Goal: Contribute content: Add original content to the website for others to see

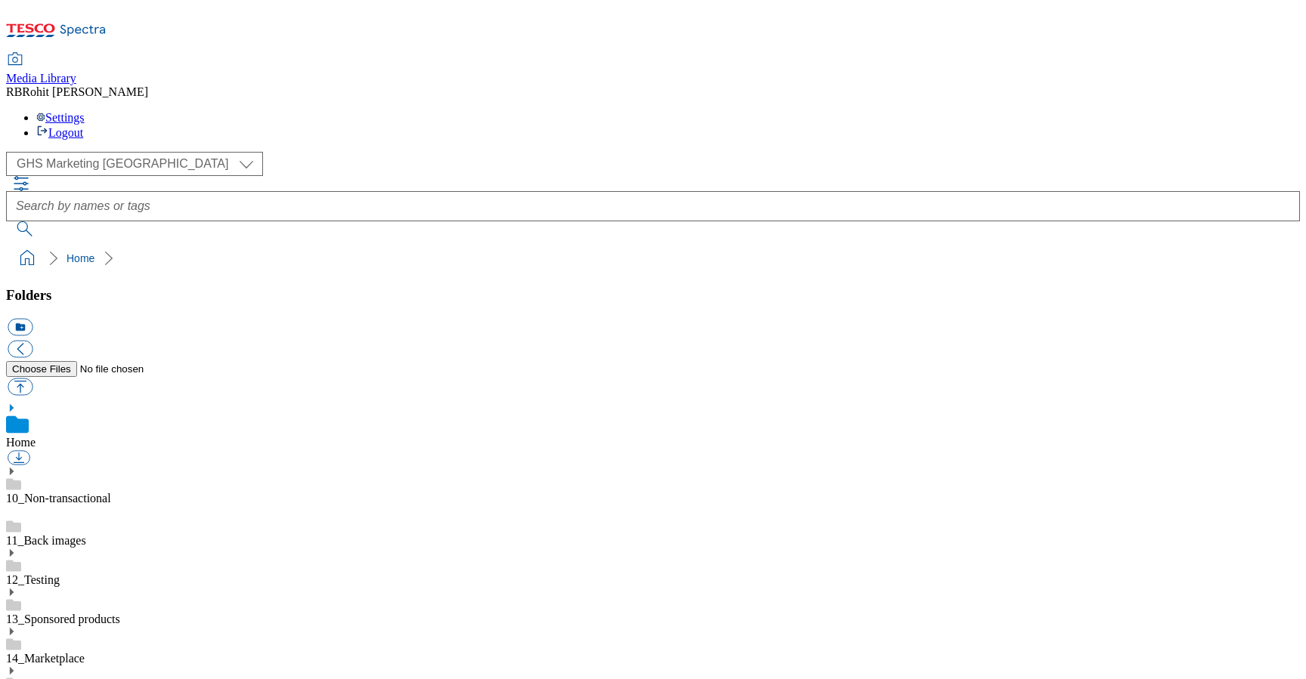
scroll to position [2, 0]
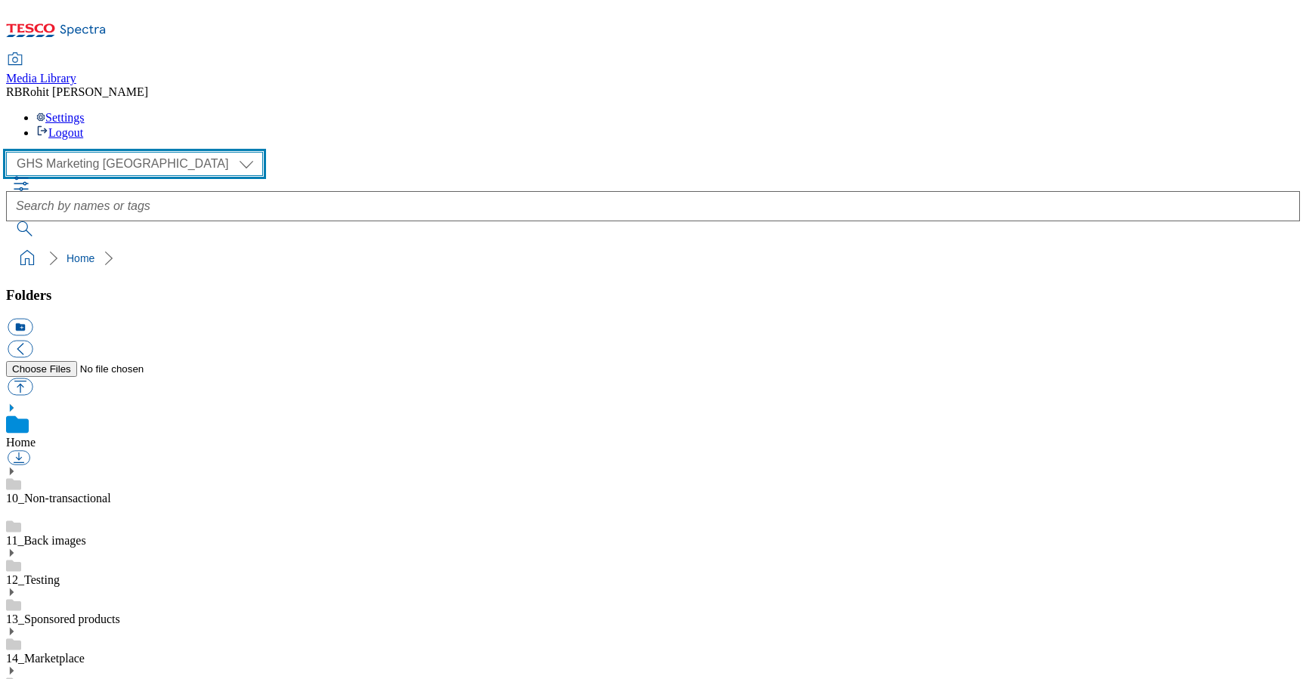
click at [85, 152] on select "Clubcard Marketing Clubcard ROI Dotcom UK GHS Marketing UK GHS ROI Realfood Tes…" at bounding box center [134, 164] width 257 height 24
click at [89, 152] on select "Clubcard Marketing Clubcard ROI Dotcom UK GHS Marketing UK GHS ROI Realfood Tes…" at bounding box center [134, 164] width 257 height 24
select select "flare-ghs-roi"
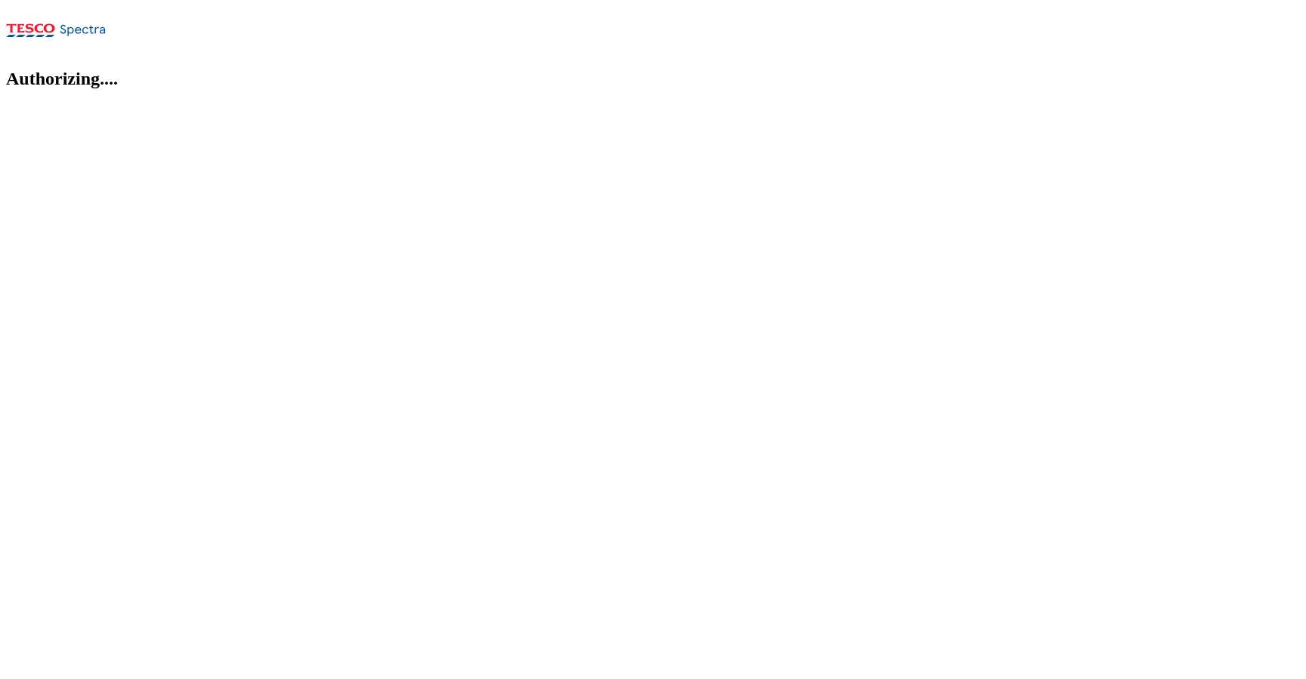
select select "flare-ghs-roi"
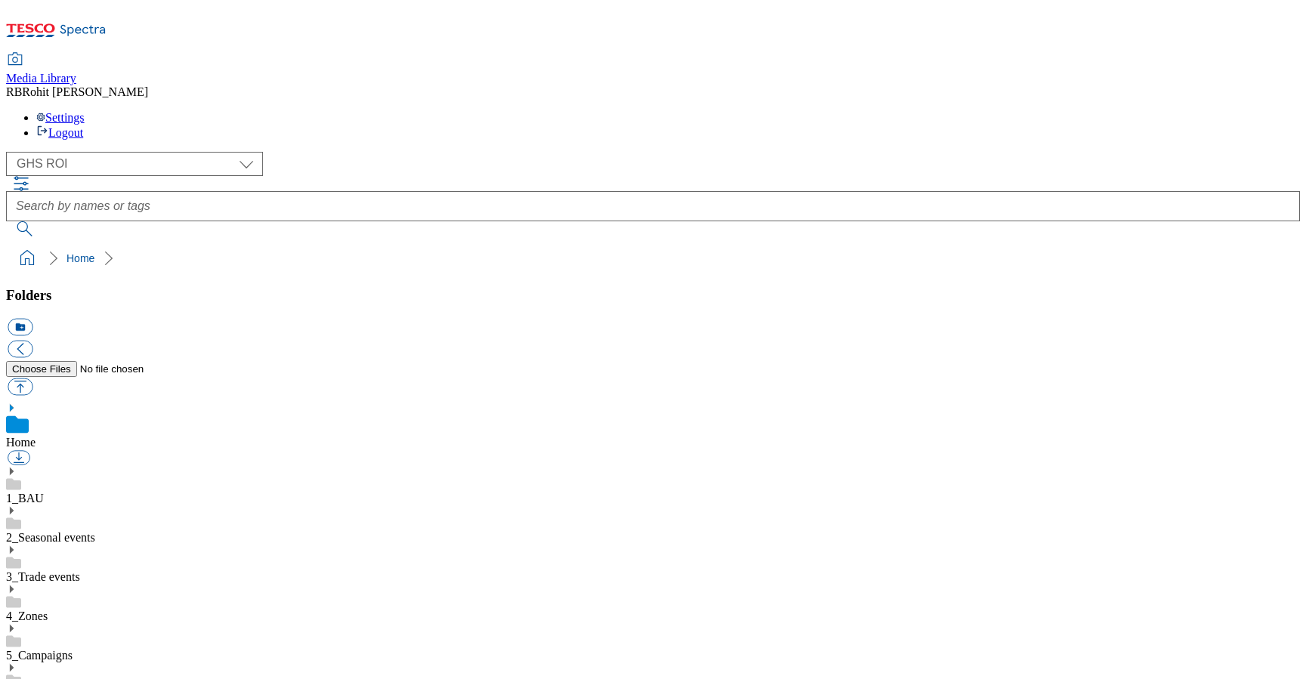
scroll to position [2, 0]
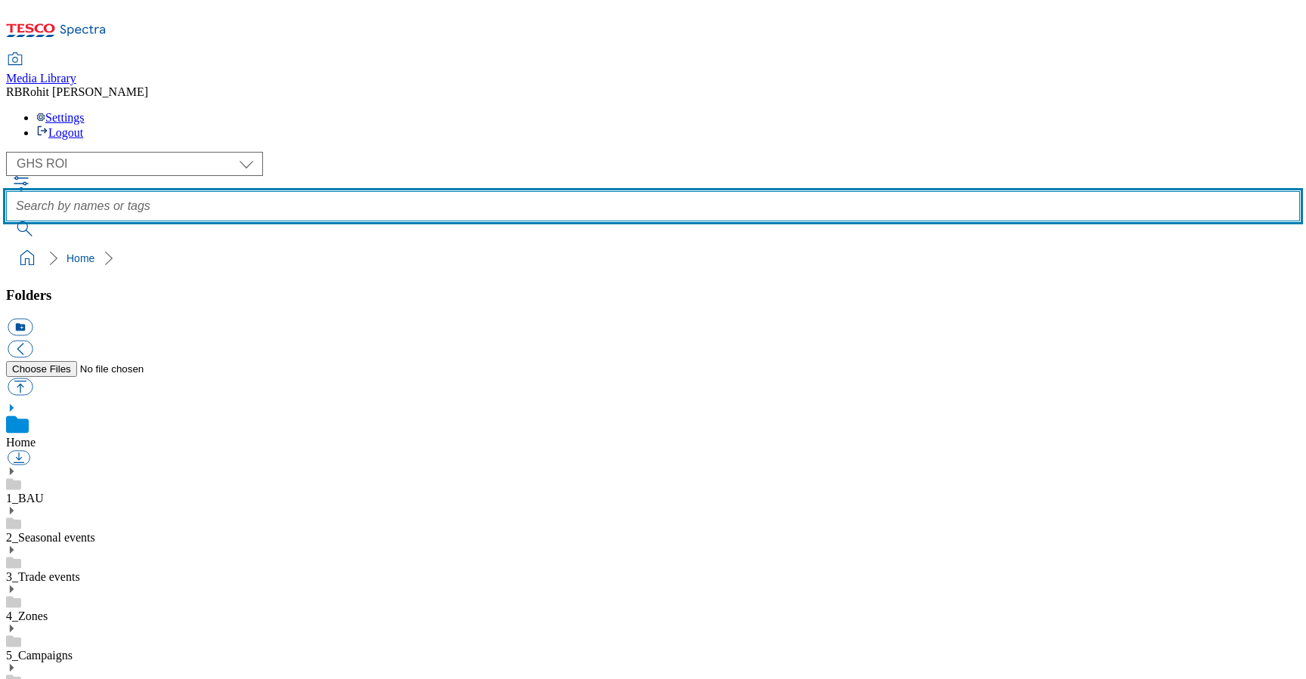
click at [533, 191] on input "text" at bounding box center [653, 206] width 1294 height 30
type input "christmasfood"
click at [6, 221] on button "submit" at bounding box center [25, 228] width 39 height 15
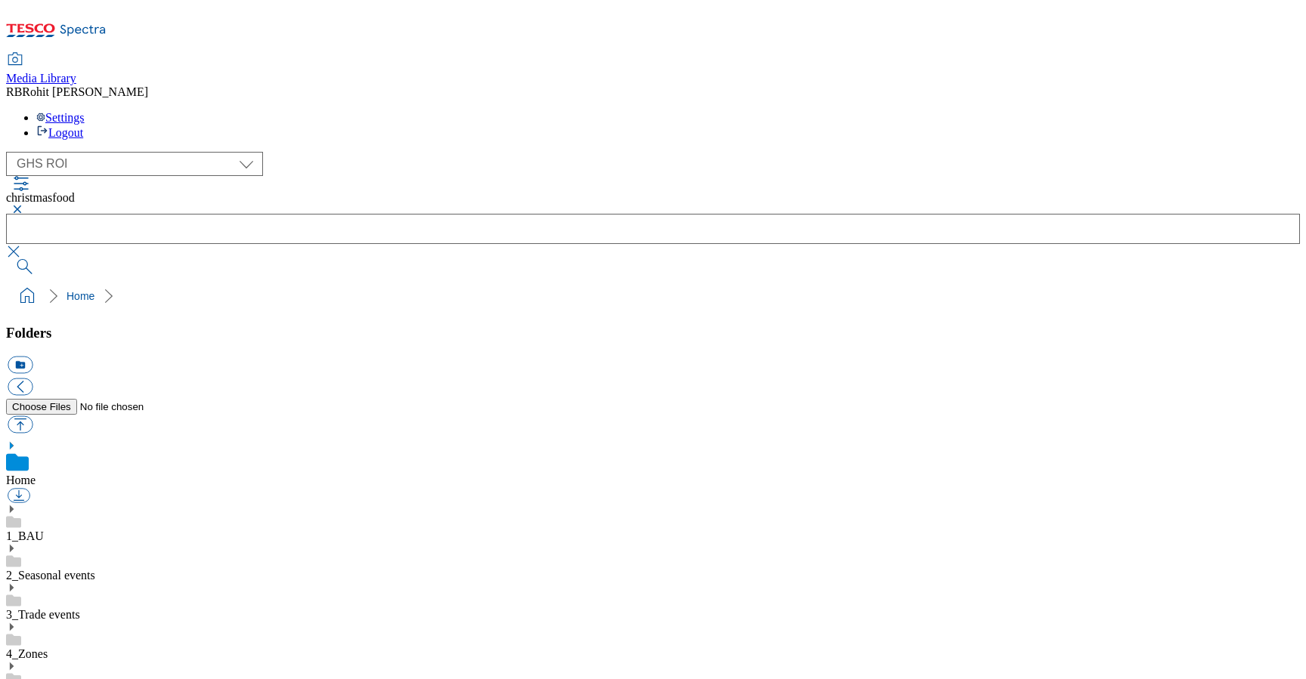
click at [24, 205] on button "button" at bounding box center [15, 209] width 18 height 9
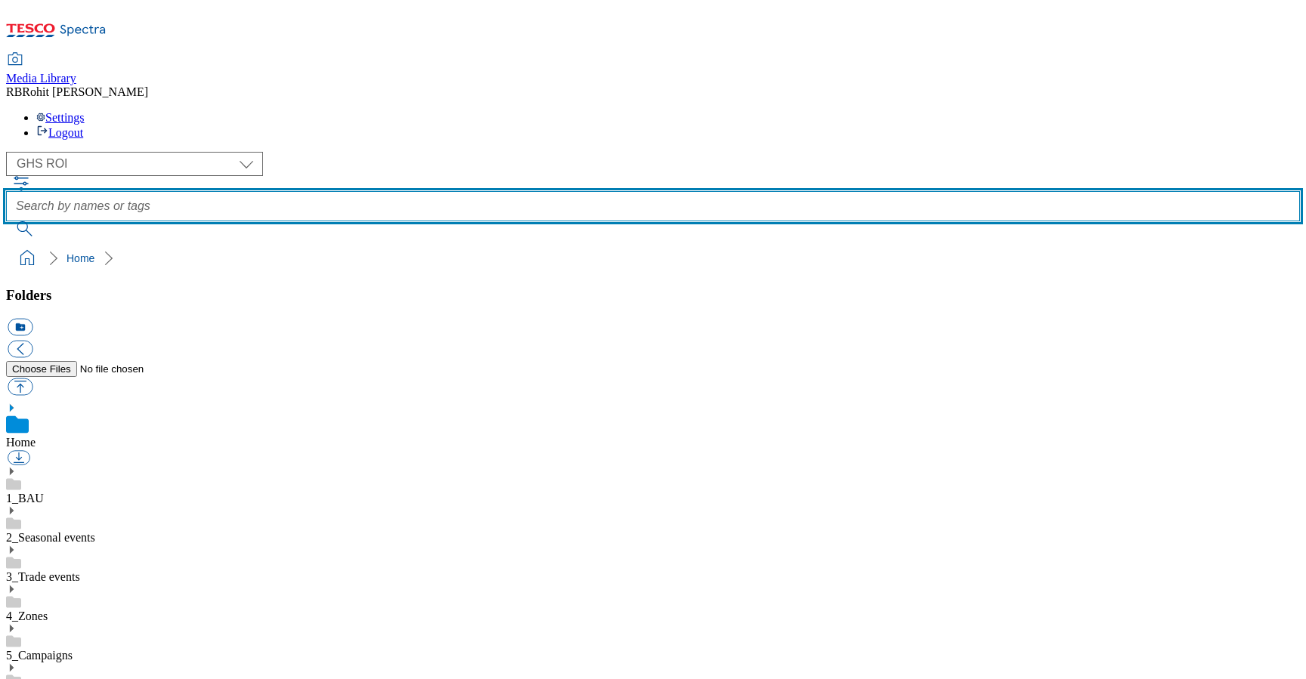
click at [540, 191] on input "text" at bounding box center [653, 206] width 1294 height 30
type input "food"
click at [6, 221] on button "submit" at bounding box center [25, 228] width 39 height 15
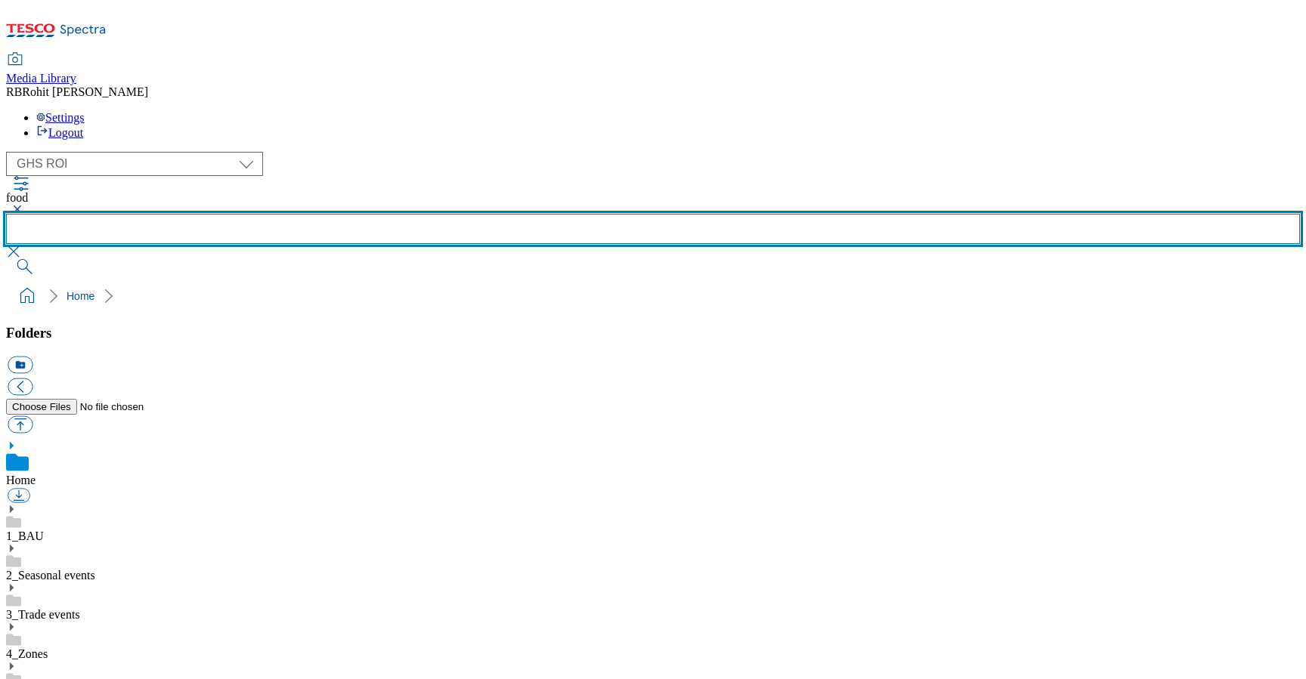
scroll to position [850, 0]
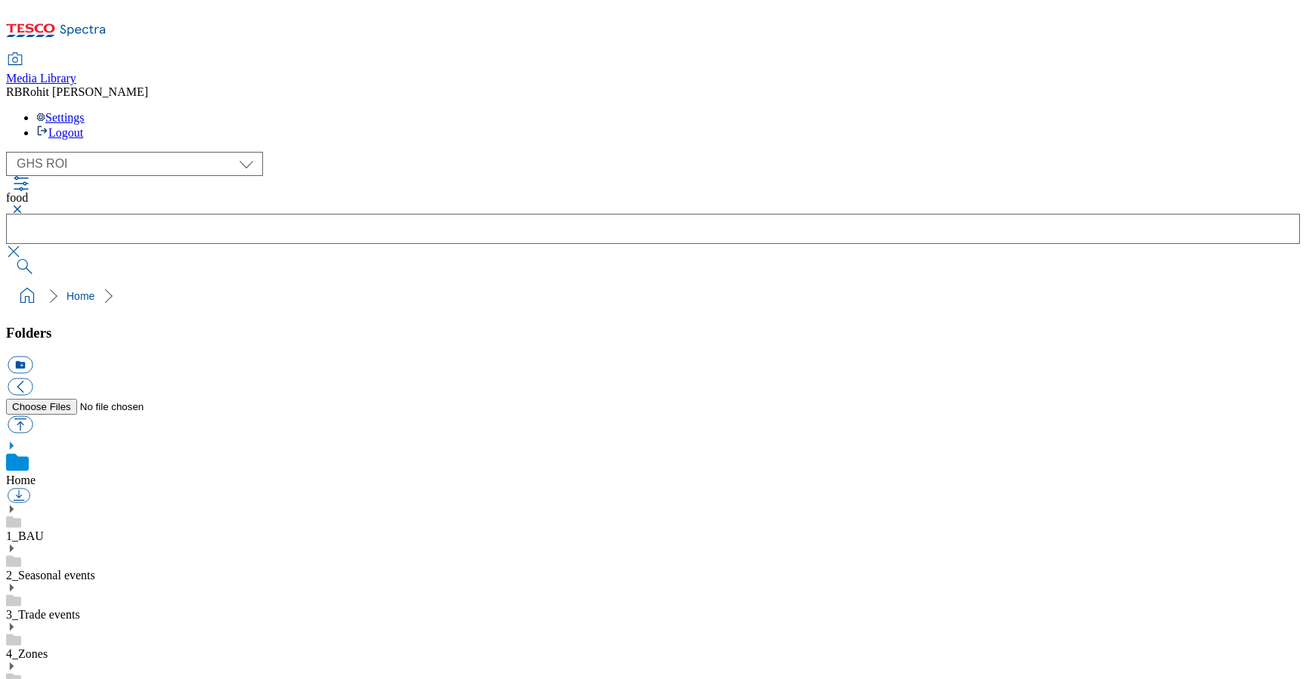
click at [91, 152] on div "( optional ) Clubcard Marketing Clubcard ROI Dotcom UK GHS Marketing UK GHS ROI…" at bounding box center [653, 164] width 1294 height 24
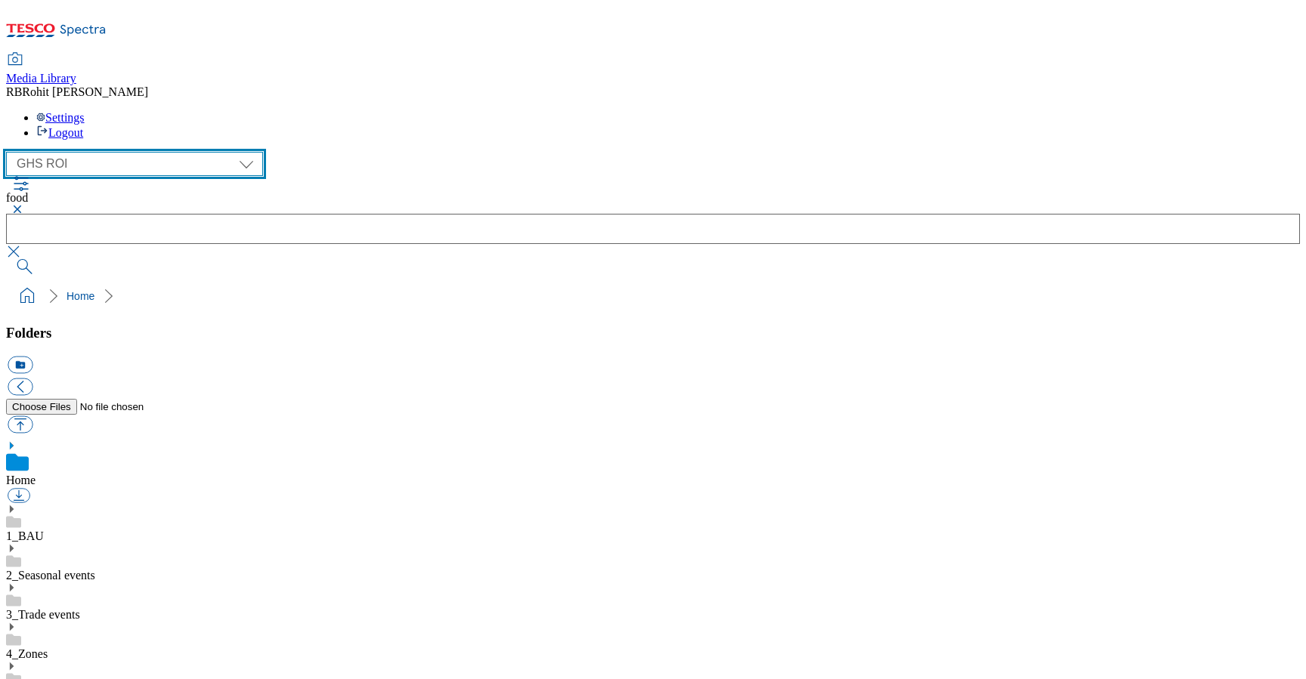
click at [90, 152] on select "Clubcard Marketing Clubcard ROI Dotcom UK GHS Marketing UK GHS ROI Realfood Tes…" at bounding box center [134, 164] width 257 height 24
select select "flare-ghs-mktg"
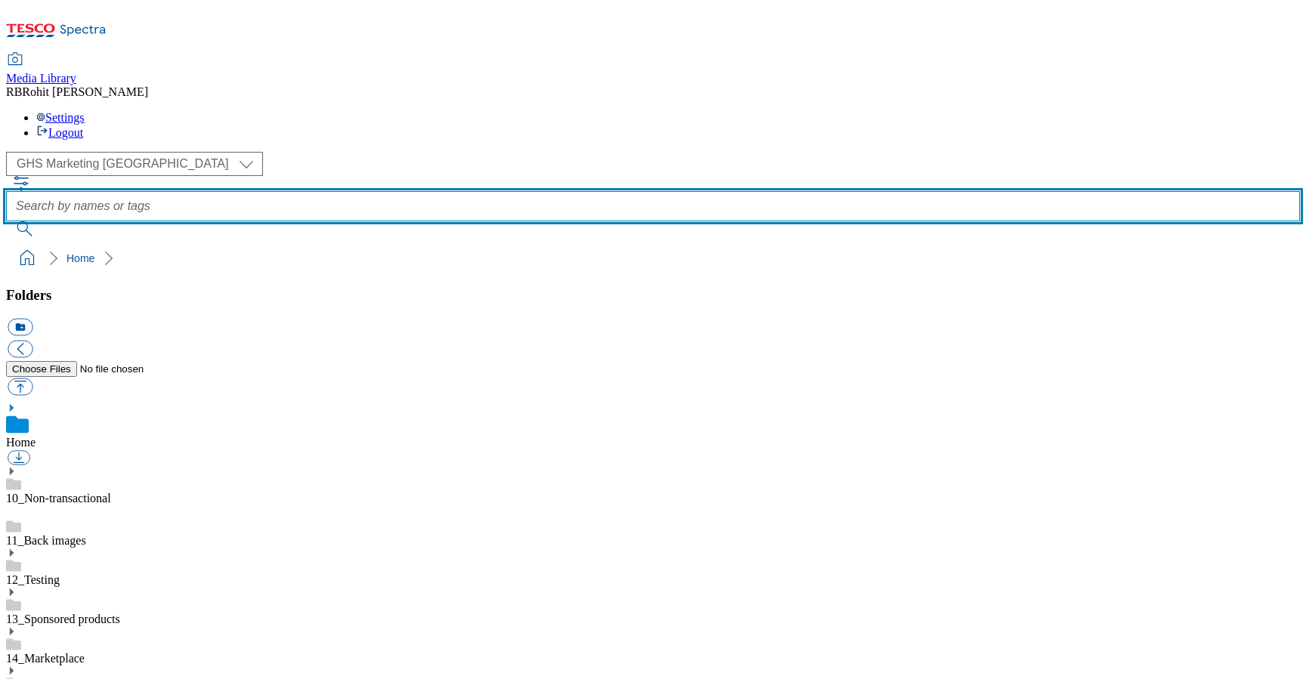
click at [480, 191] on input "text" at bounding box center [653, 206] width 1294 height 30
type input "food"
click at [6, 221] on button "submit" at bounding box center [25, 228] width 39 height 15
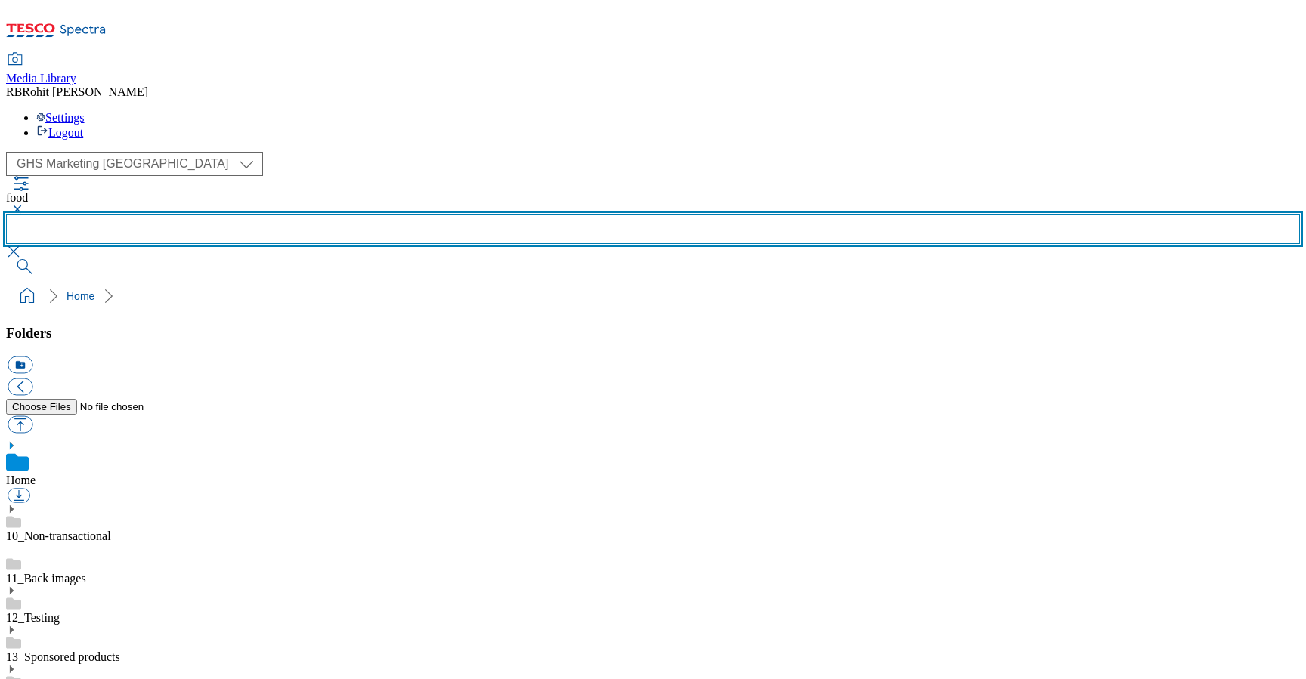
scroll to position [850, 0]
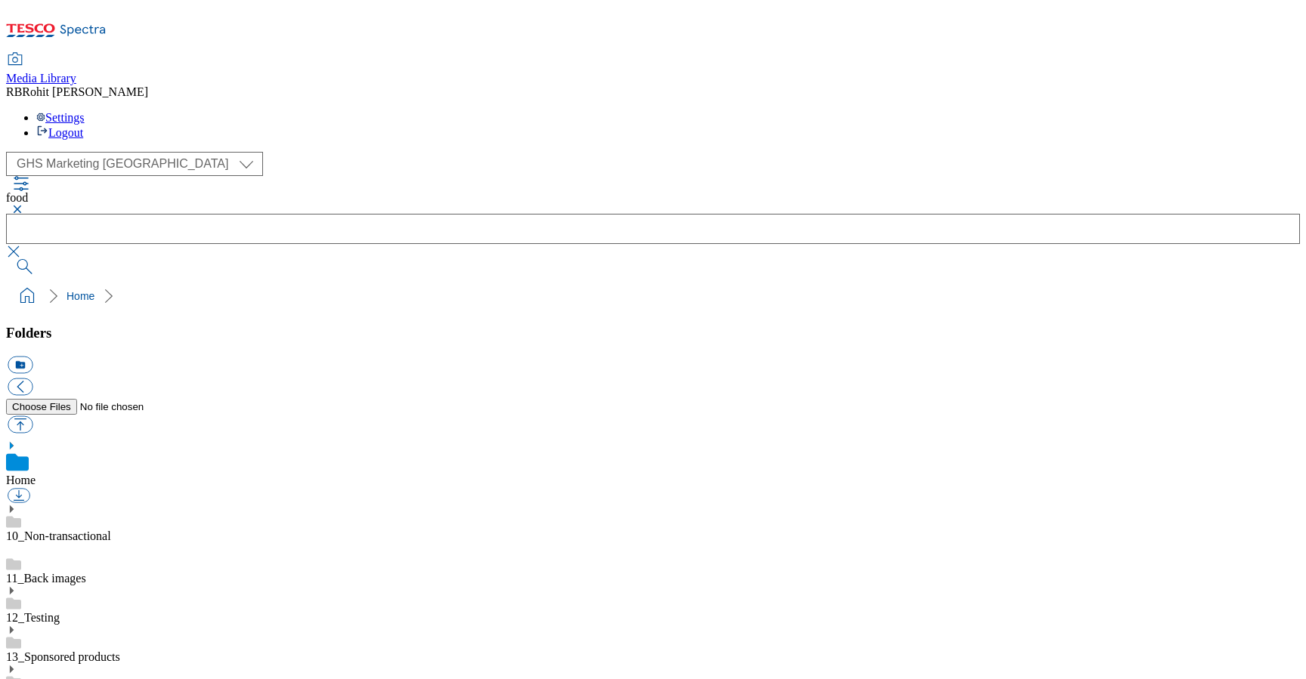
click at [24, 205] on button "button" at bounding box center [15, 209] width 18 height 9
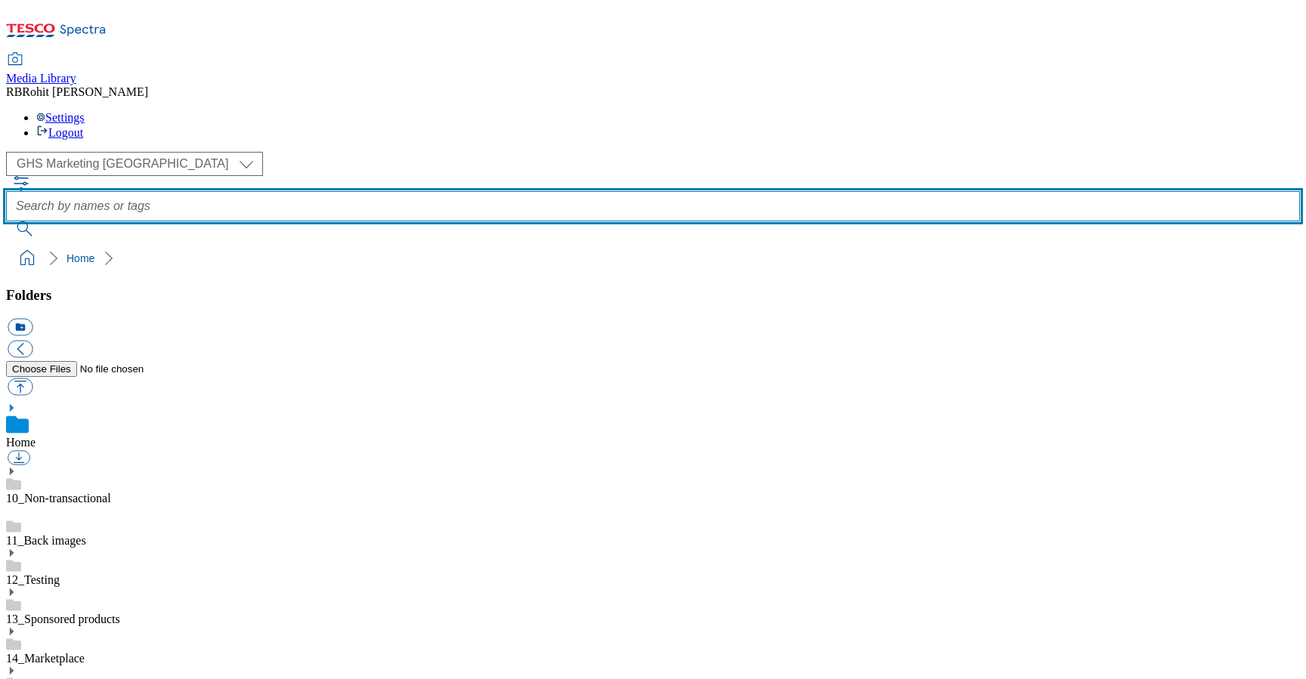
click at [490, 191] on input "text" at bounding box center [653, 206] width 1294 height 30
type input "frozenparty"
click at [6, 221] on button "submit" at bounding box center [25, 228] width 39 height 15
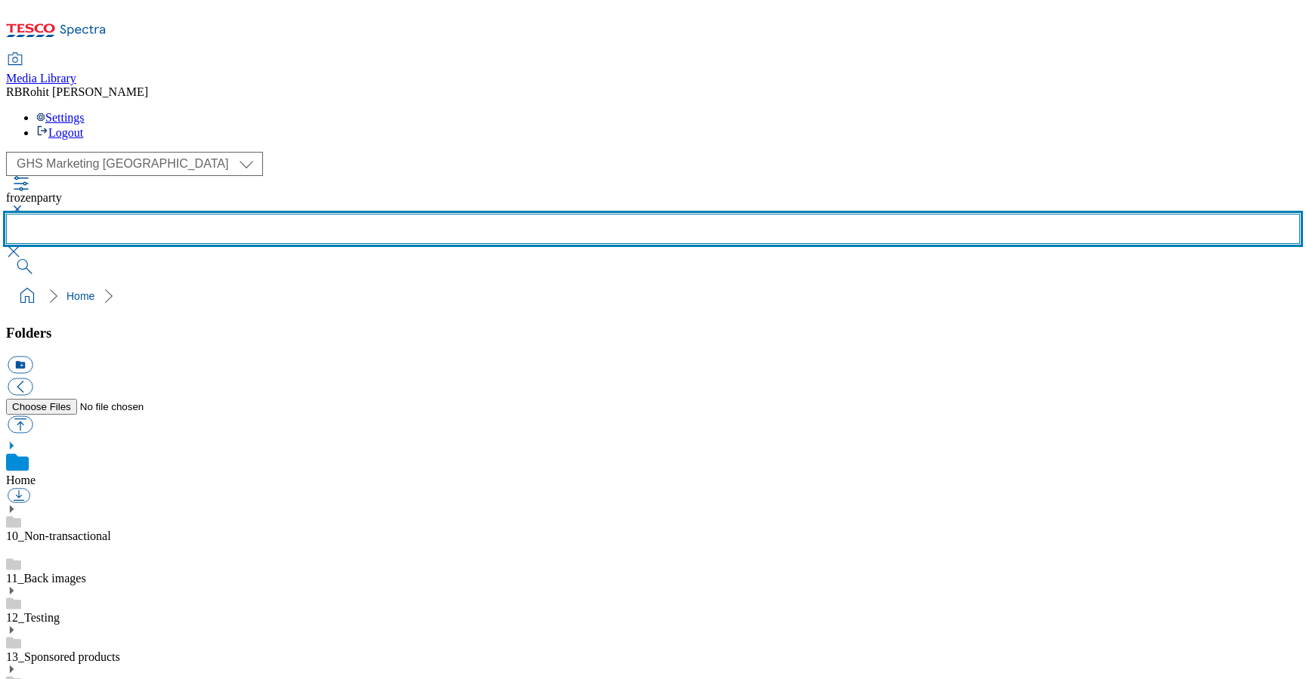
scroll to position [366, 0]
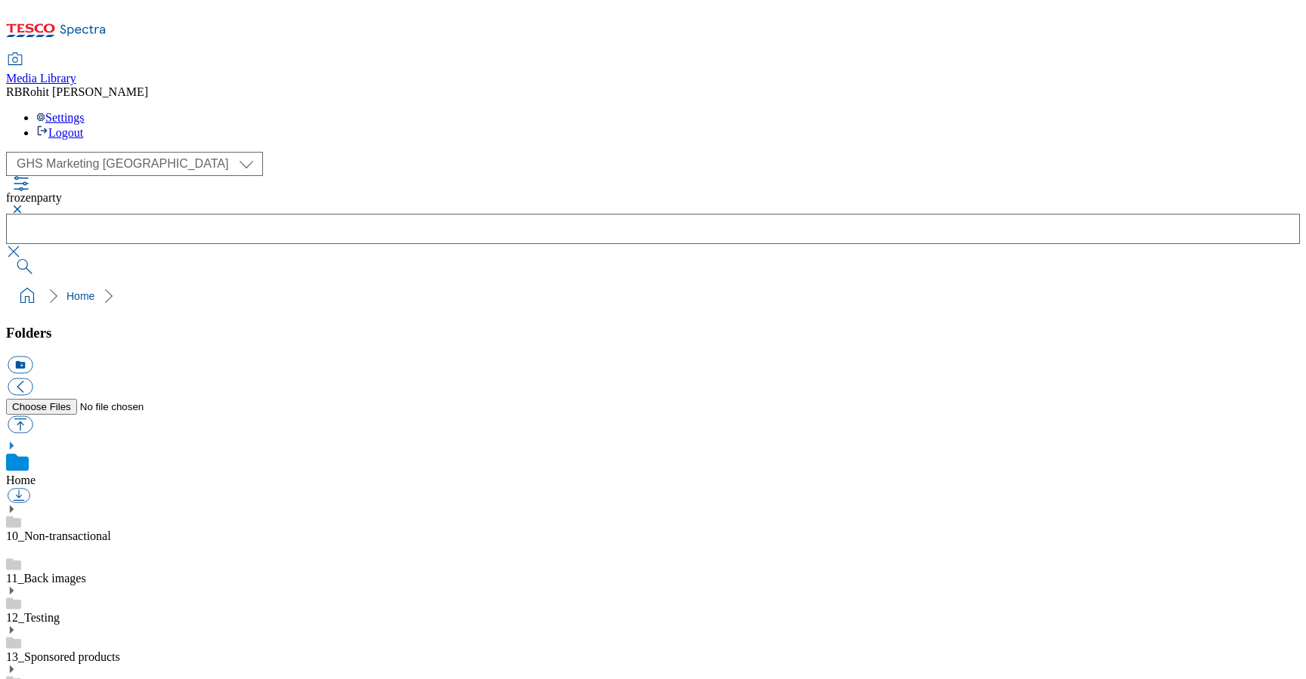
click at [24, 205] on button "button" at bounding box center [15, 209] width 18 height 9
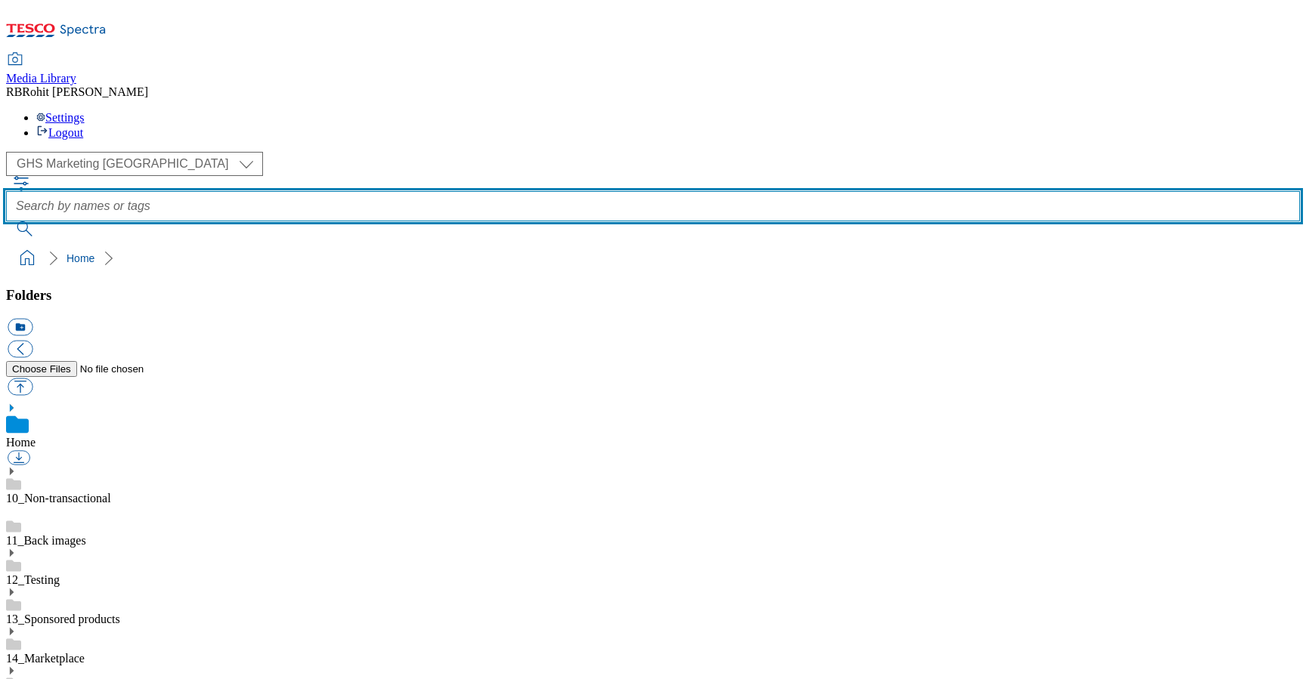
click at [515, 191] on input "text" at bounding box center [653, 206] width 1294 height 30
type input "festivefood"
click at [6, 221] on button "submit" at bounding box center [25, 228] width 39 height 15
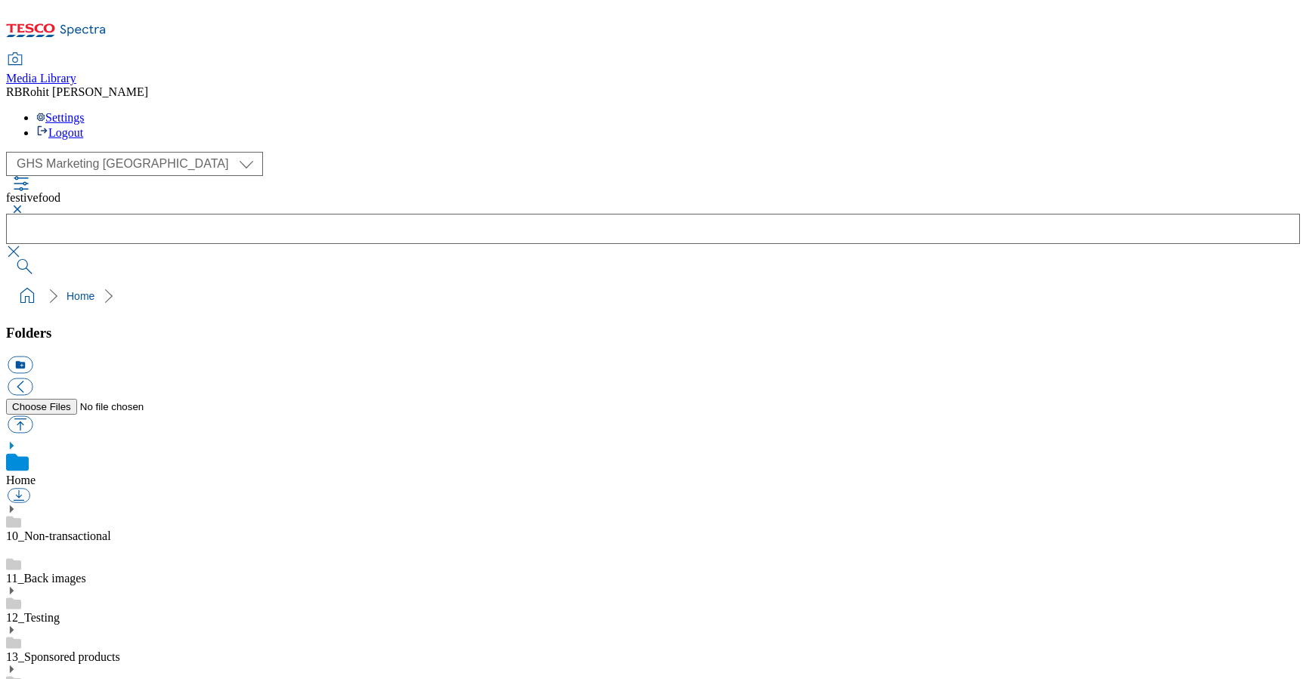
click at [24, 205] on button "button" at bounding box center [15, 209] width 18 height 9
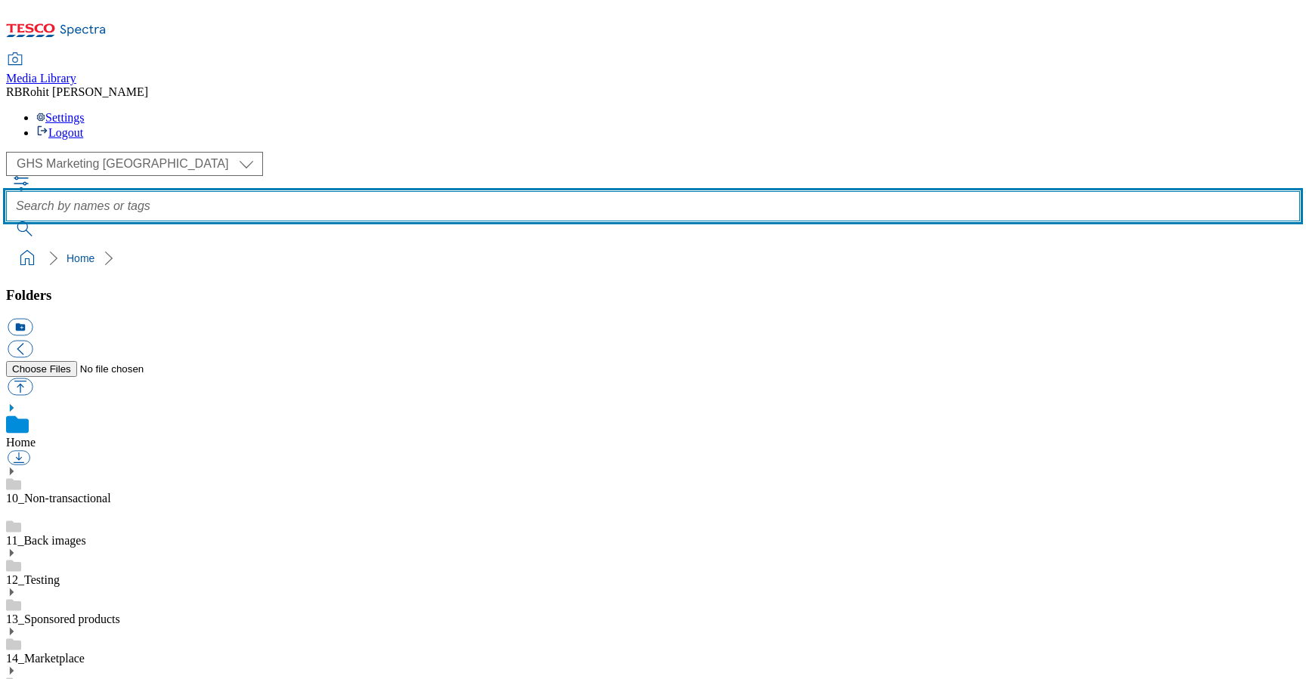
click at [518, 191] on input "text" at bounding box center [653, 206] width 1294 height 30
type input "christmasdrink"
click at [6, 221] on button "submit" at bounding box center [25, 228] width 39 height 15
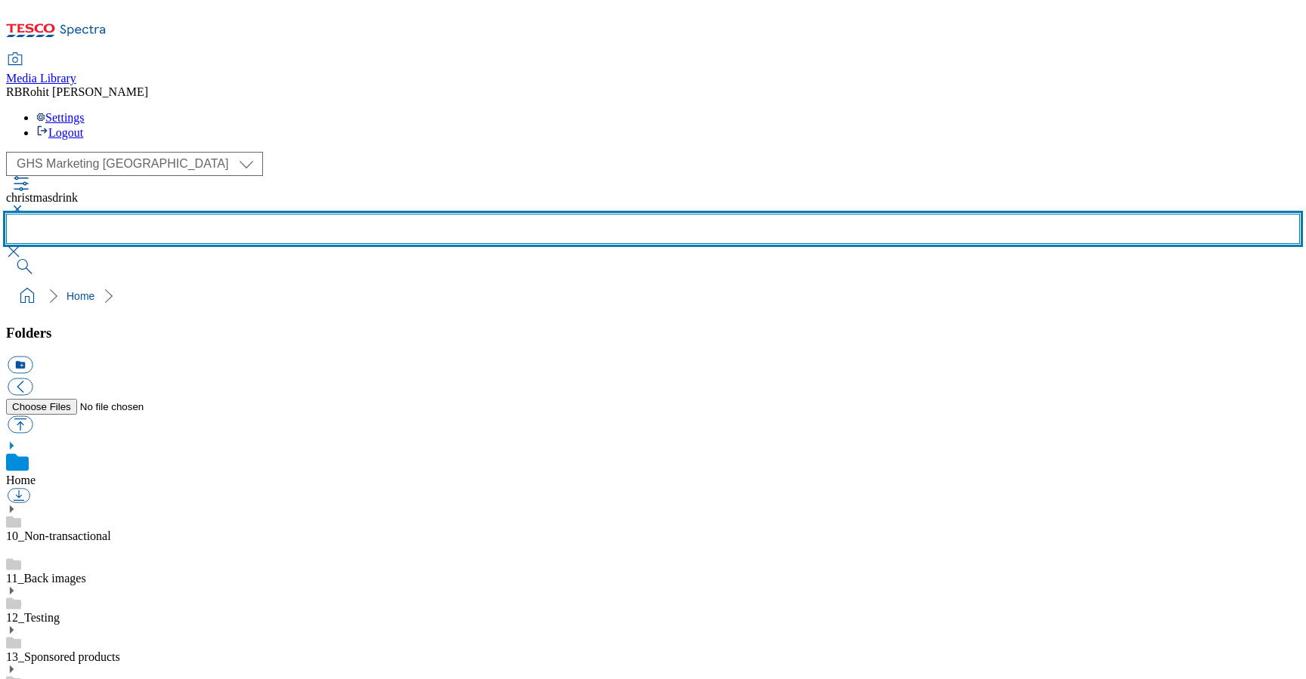
scroll to position [0, 0]
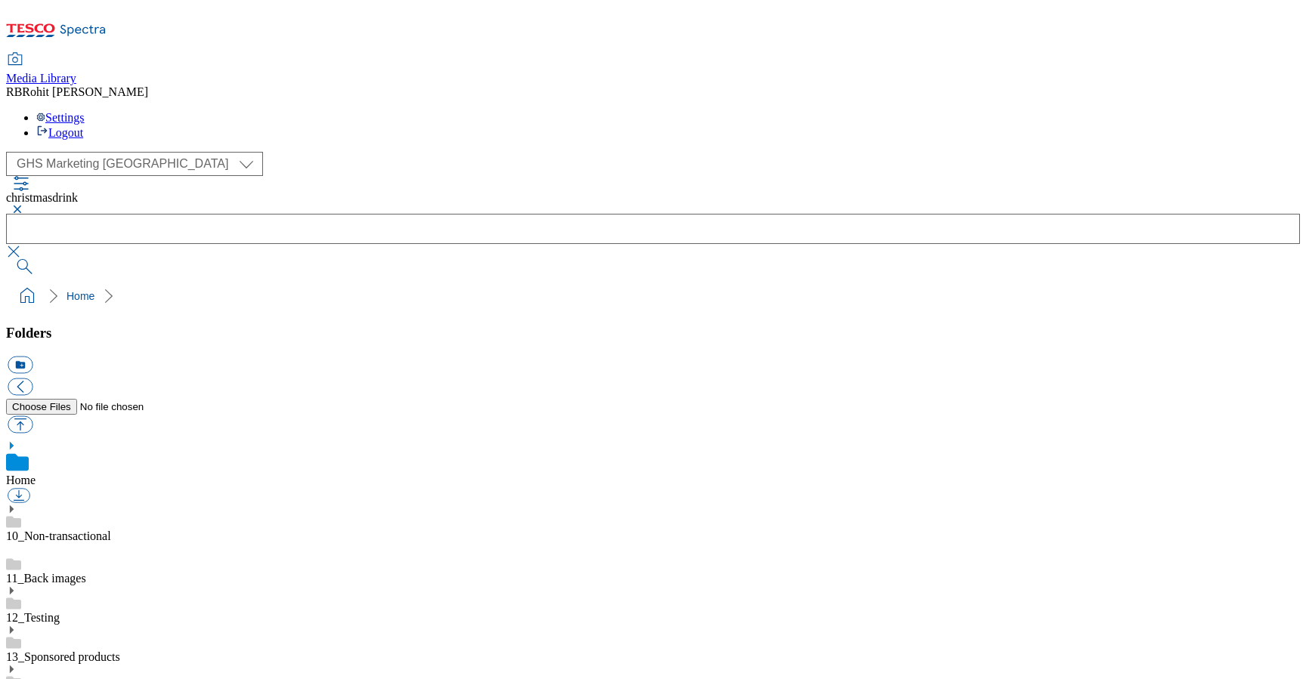
click at [24, 205] on button "button" at bounding box center [15, 209] width 18 height 9
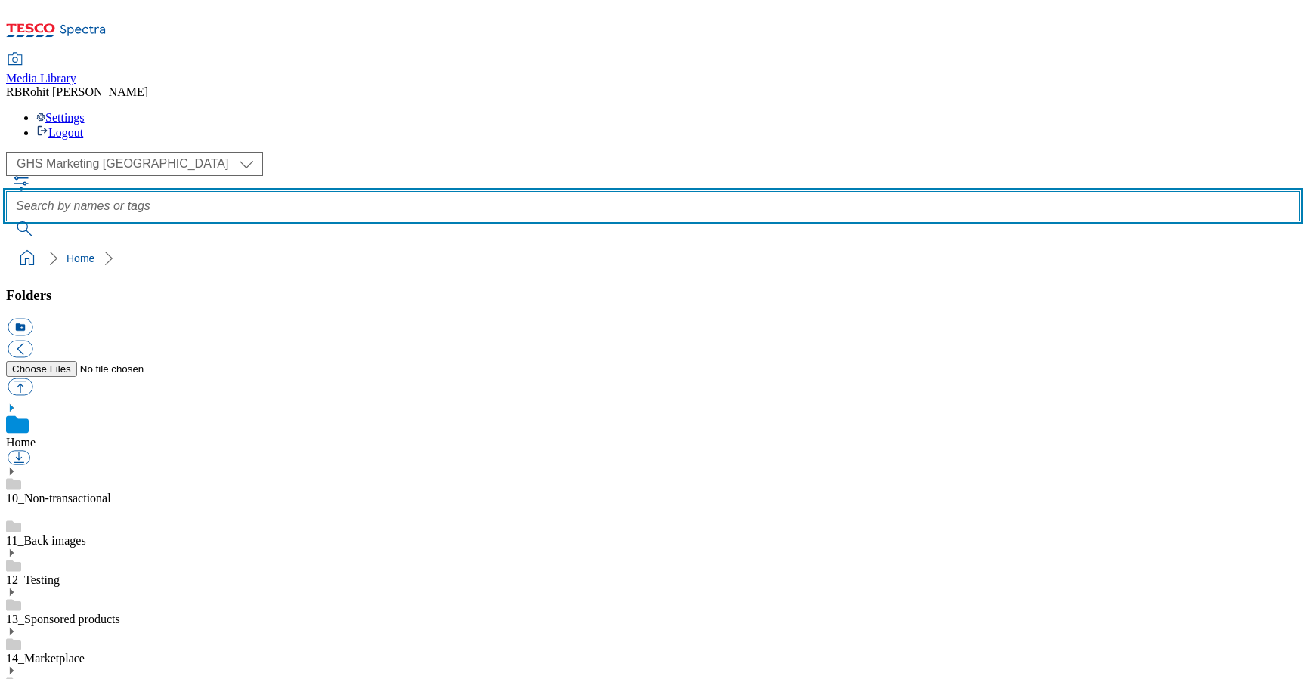
click at [537, 191] on input "text" at bounding box center [653, 206] width 1294 height 30
type input "drink"
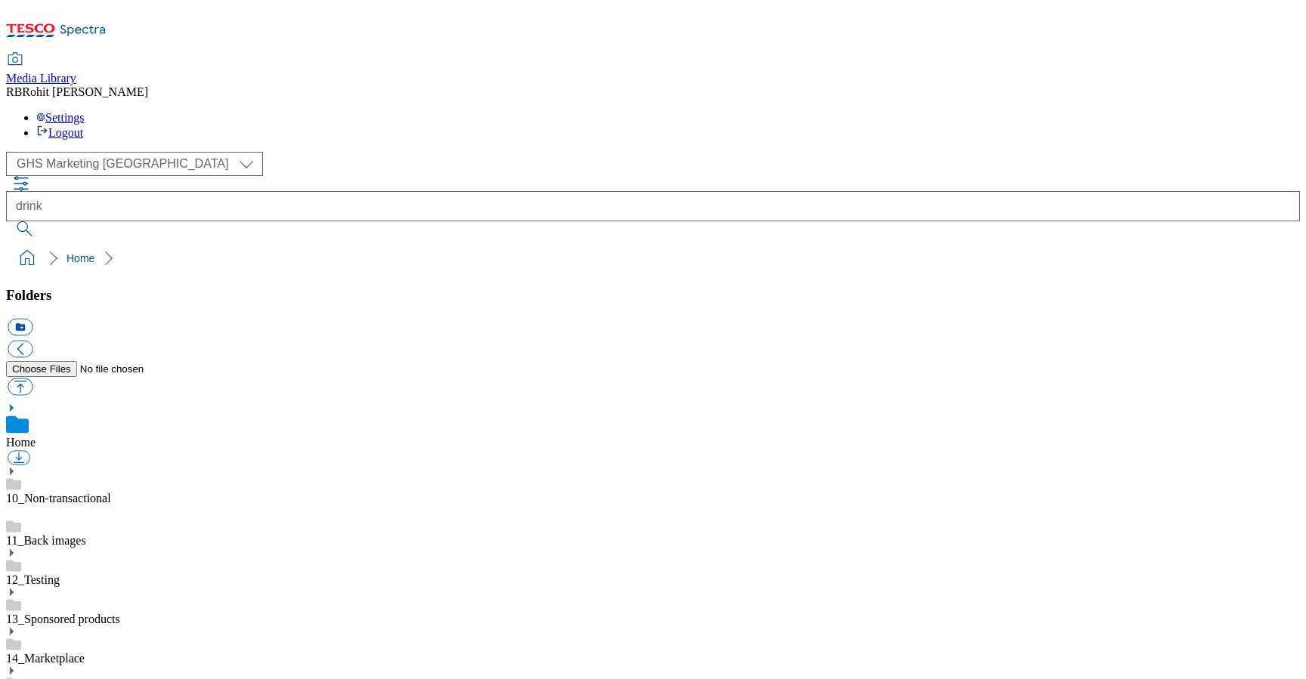
click at [106, 152] on div "( optional ) Clubcard Marketing Clubcard ROI Dotcom UK GHS Marketing UK GHS ROI…" at bounding box center [653, 164] width 1294 height 24
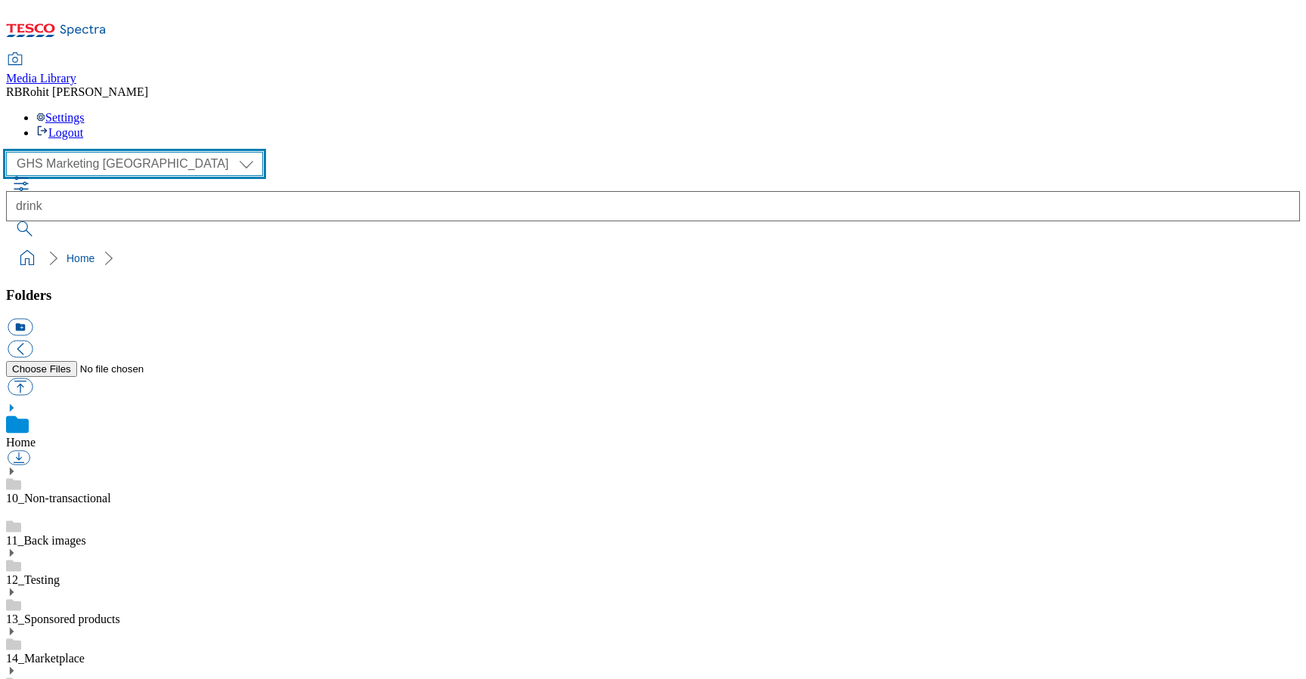
click at [106, 152] on select "Clubcard Marketing Clubcard ROI Dotcom UK GHS Marketing UK GHS ROI Realfood Tes…" at bounding box center [134, 164] width 257 height 24
select select "flare-ghs-roi"
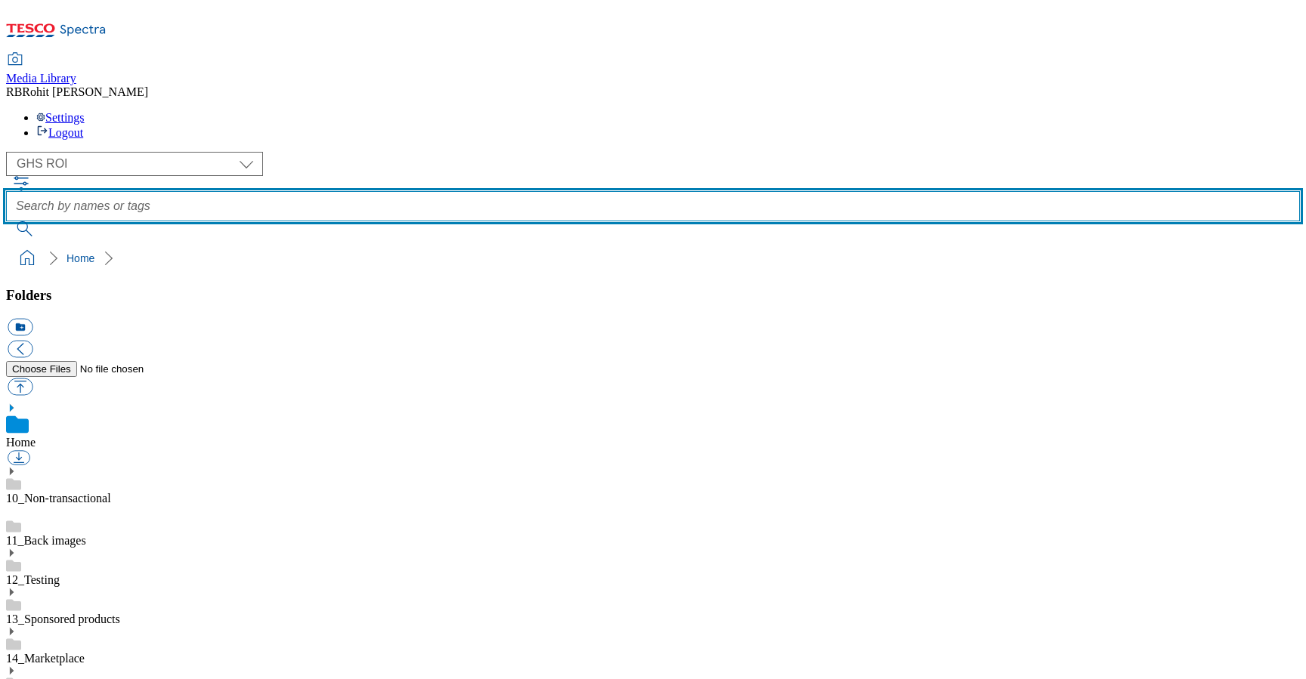
click at [503, 191] on input "text" at bounding box center [653, 206] width 1294 height 30
type input "christmasdrink"
click at [6, 221] on button "submit" at bounding box center [25, 228] width 39 height 15
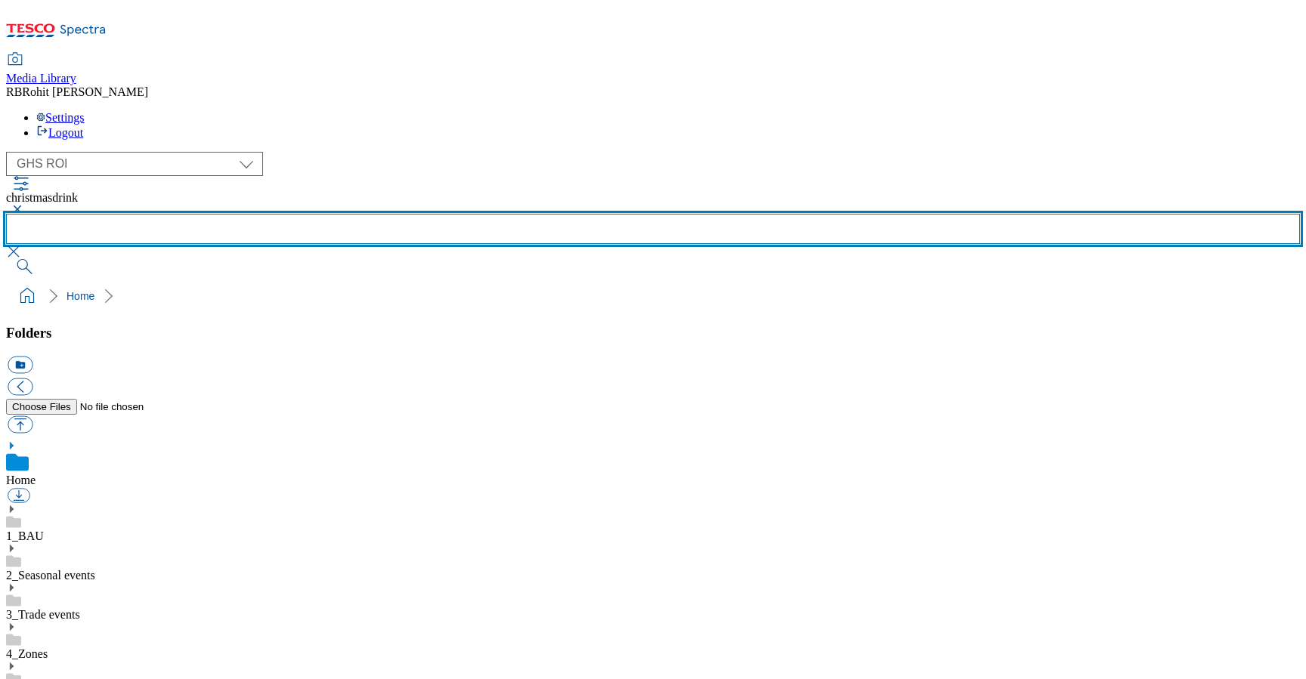
scroll to position [850, 0]
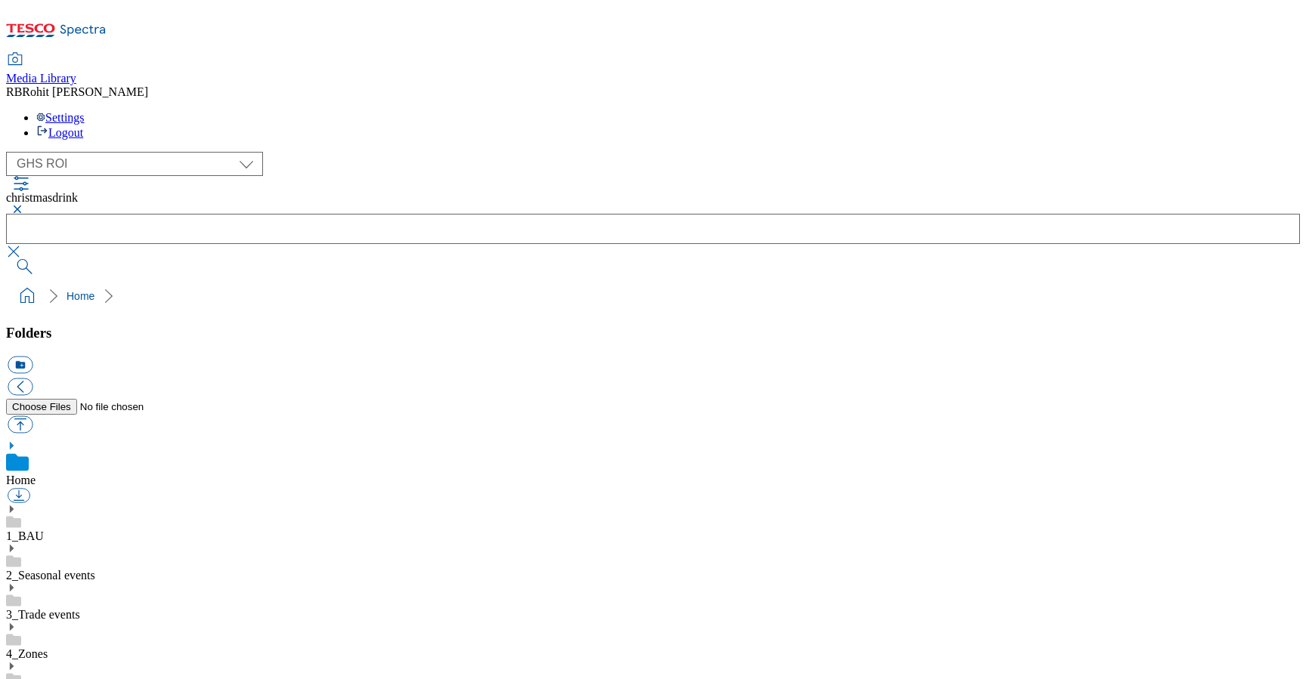
click at [24, 205] on button "button" at bounding box center [15, 209] width 18 height 9
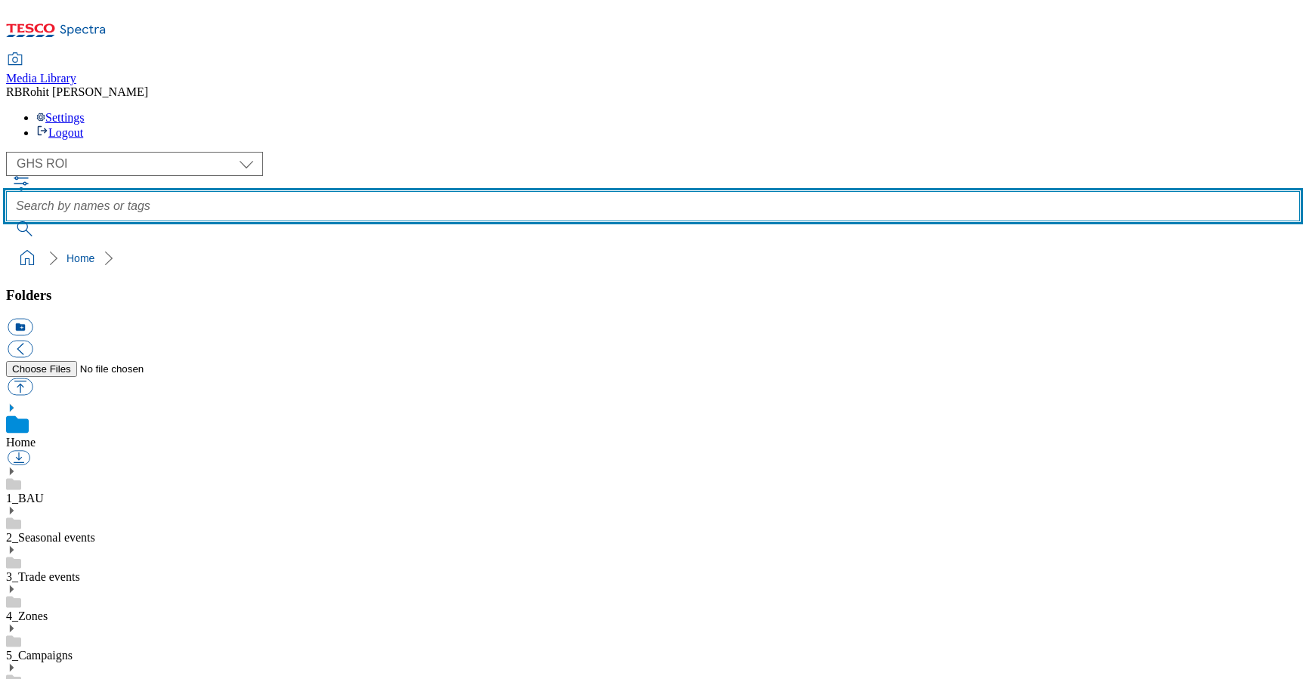
click at [541, 191] on input "text" at bounding box center [653, 206] width 1294 height 30
type input "t"
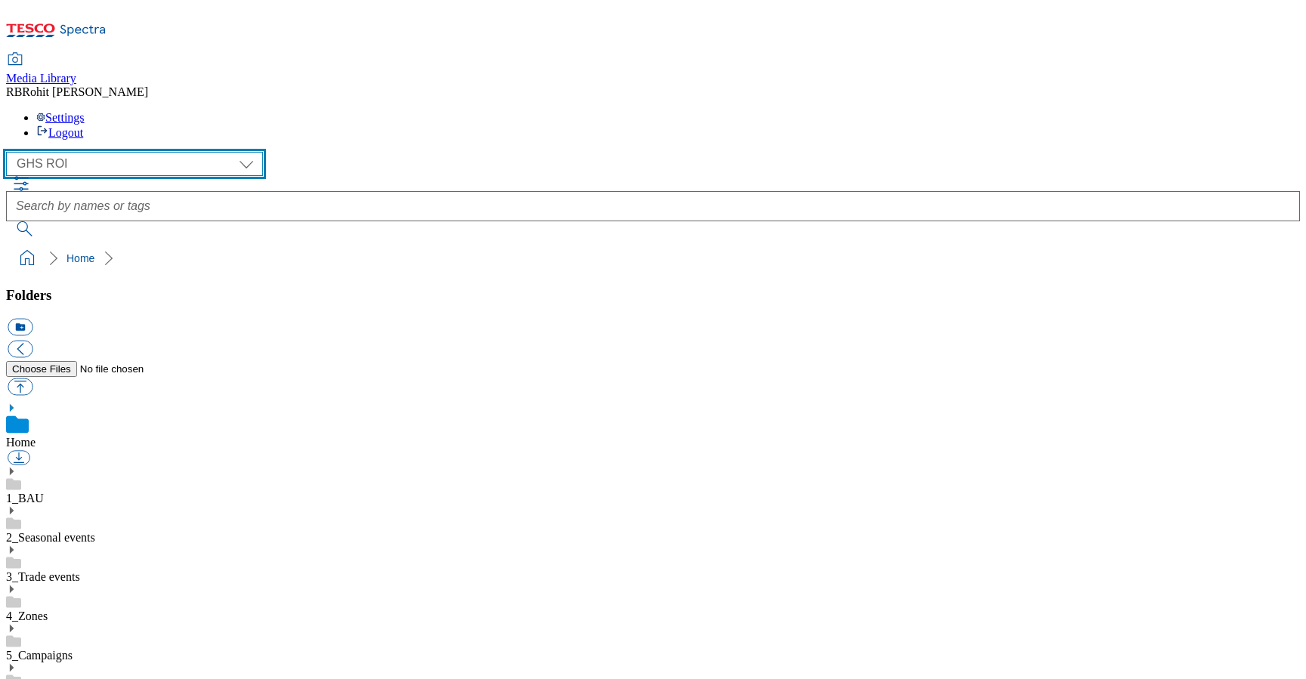
click at [76, 152] on select "Clubcard Marketing Clubcard ROI Dotcom UK GHS Marketing UK GHS ROI Realfood Tes…" at bounding box center [134, 164] width 257 height 24
select select "flare-ghs-mktg"
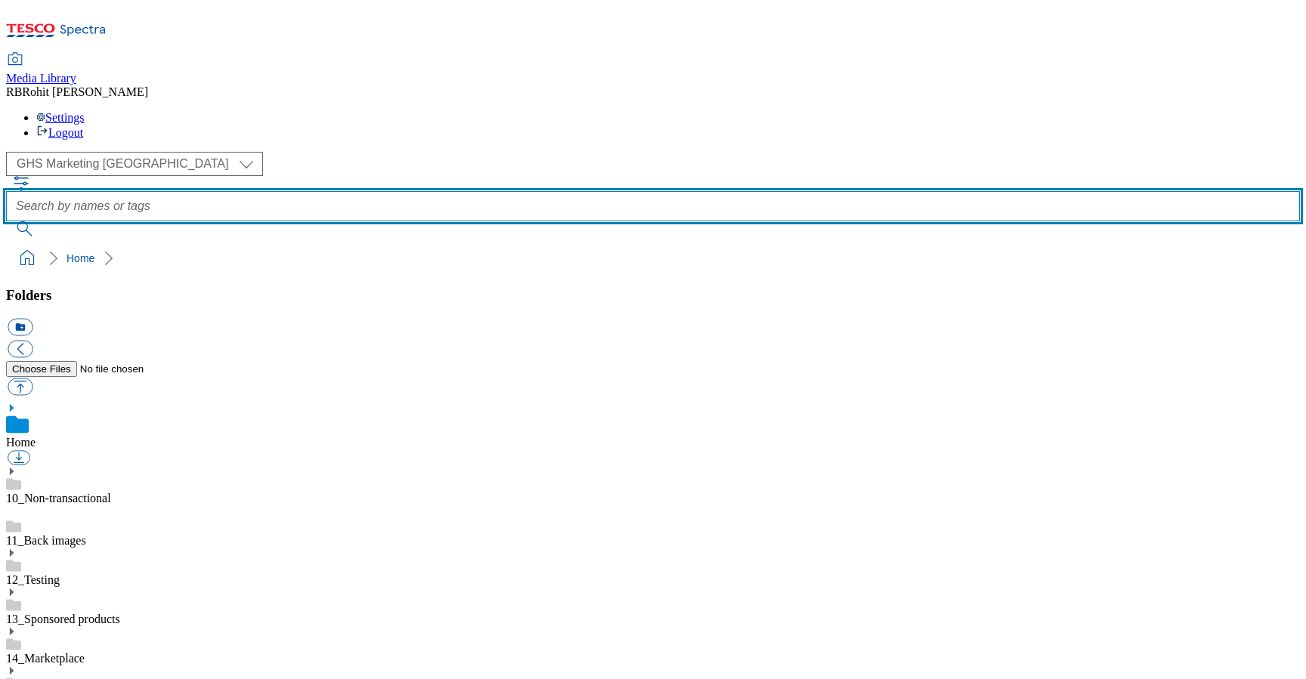
click at [488, 191] on input "text" at bounding box center [653, 206] width 1294 height 30
type input "y"
type input "tableware"
click at [6, 221] on button "submit" at bounding box center [25, 228] width 39 height 15
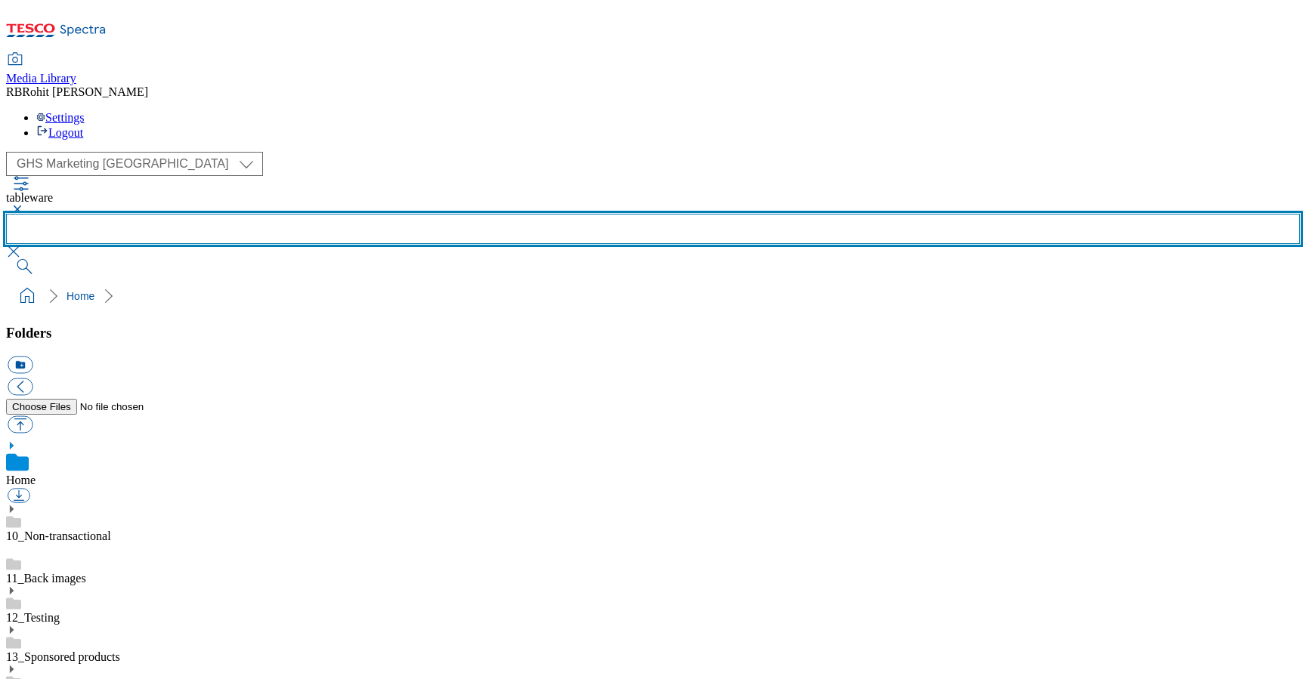
scroll to position [230, 0]
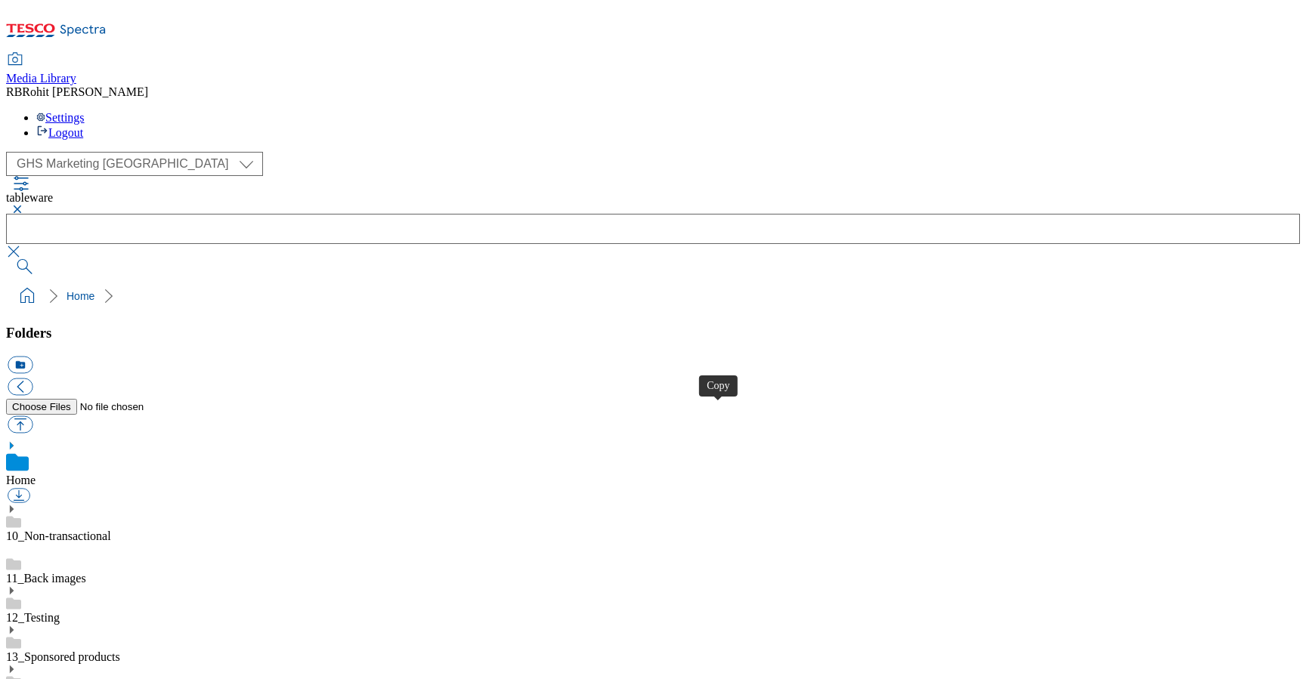
click at [89, 530] on link "10_Non-transactional" at bounding box center [58, 536] width 105 height 13
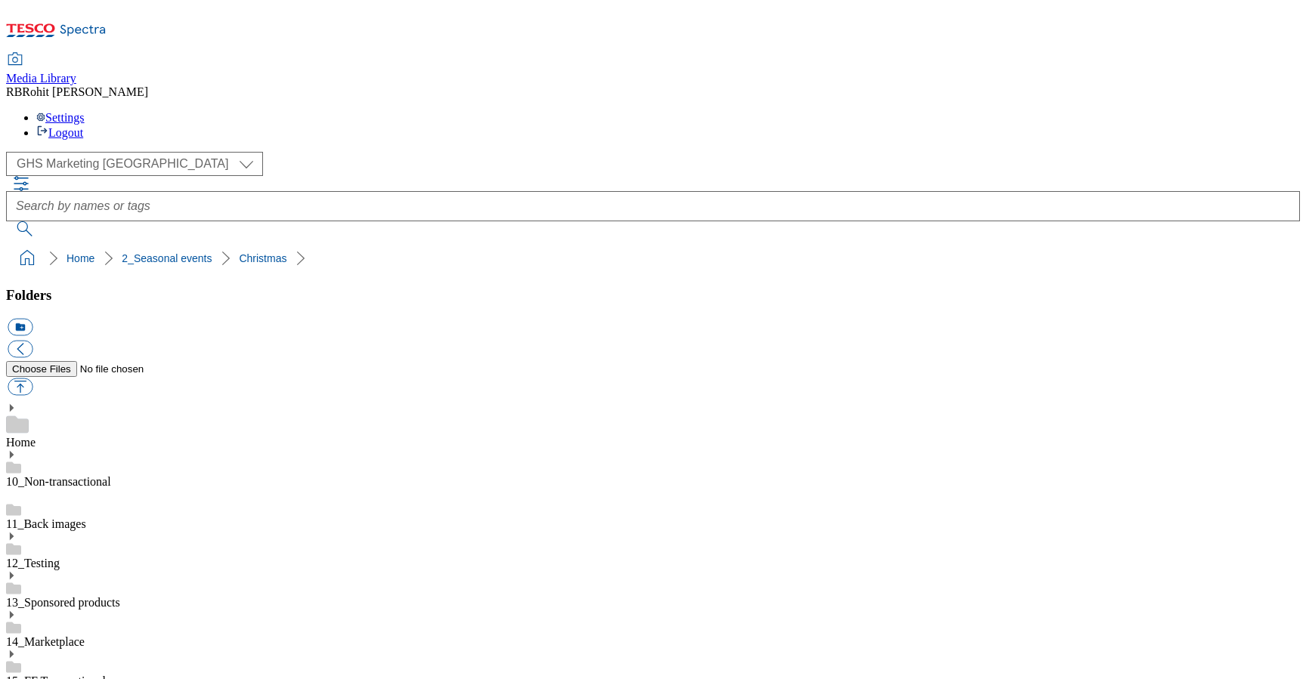
scroll to position [325, 0]
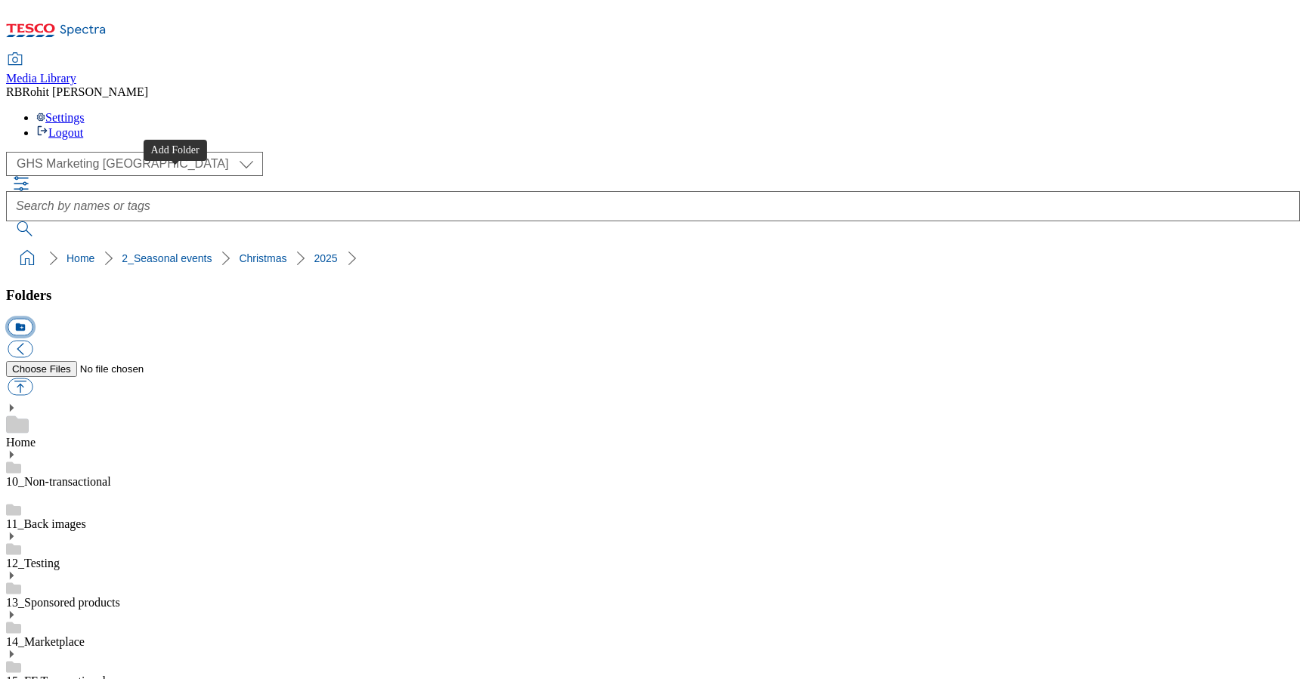
click at [32, 319] on button "icon_new_folder" at bounding box center [20, 327] width 25 height 17
type input "Hub page"
click at [32, 319] on button "icon_new_folder" at bounding box center [20, 327] width 25 height 17
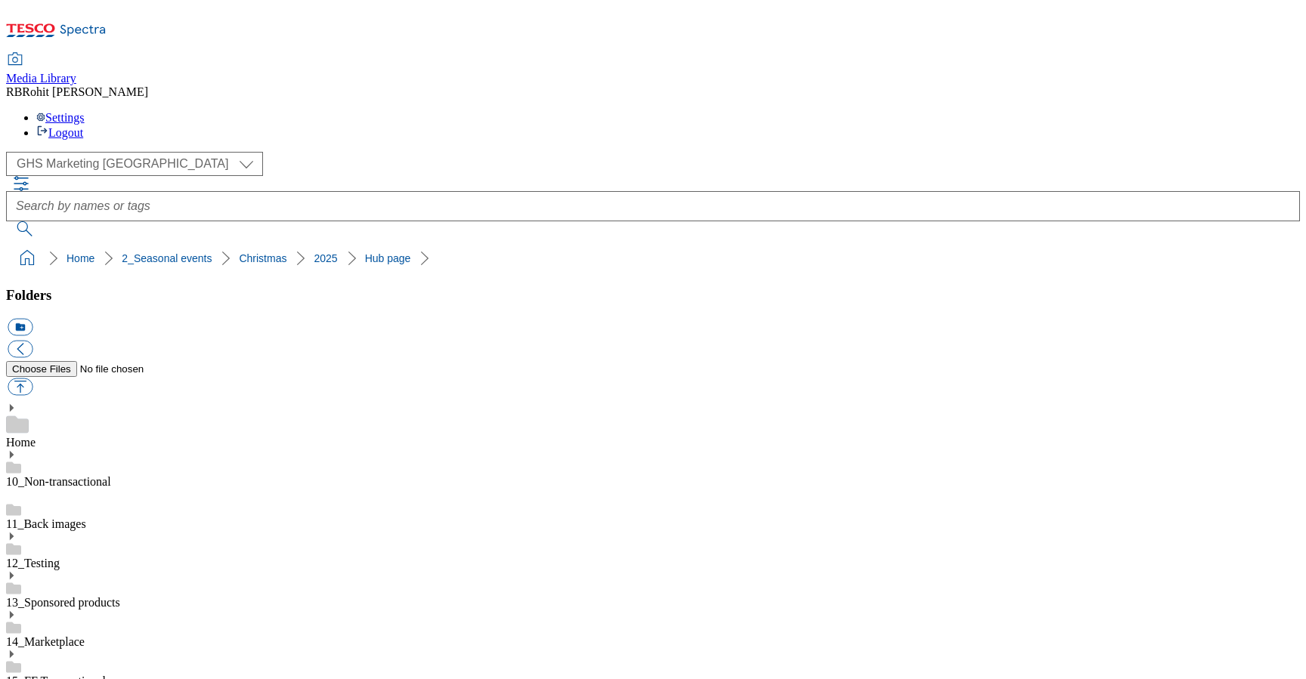
type input "2530"
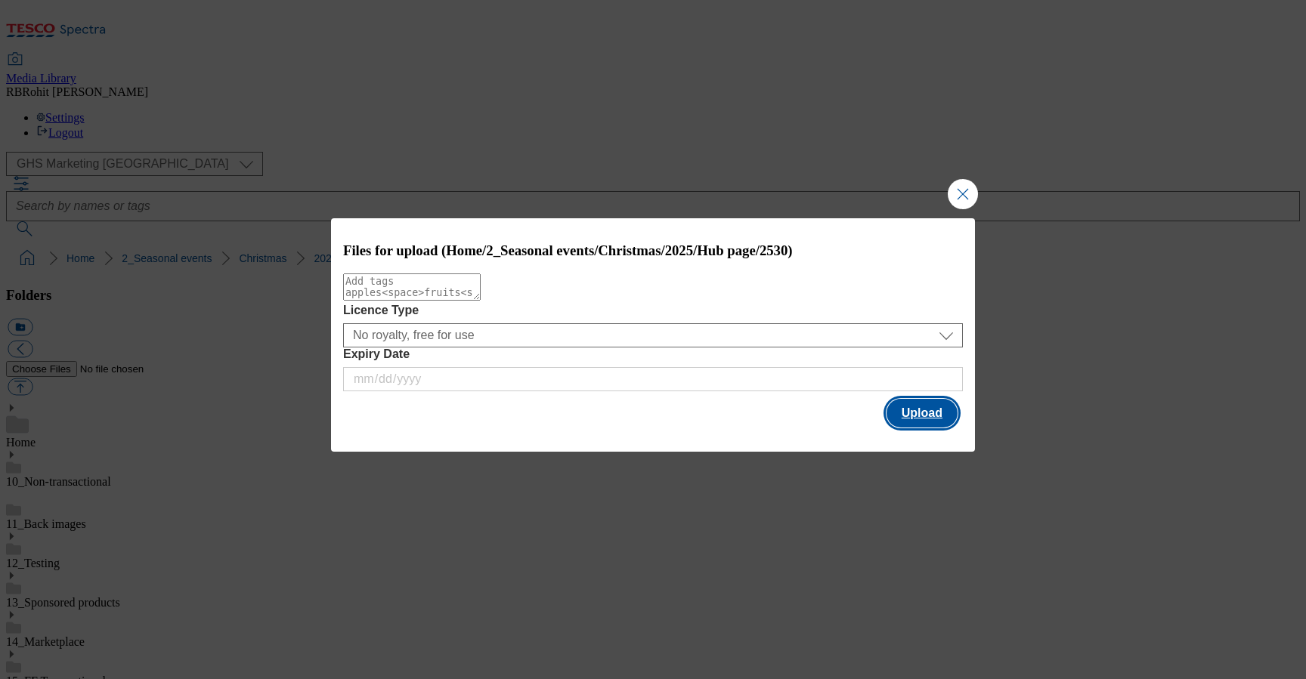
click at [930, 413] on button "Upload" at bounding box center [921, 413] width 71 height 29
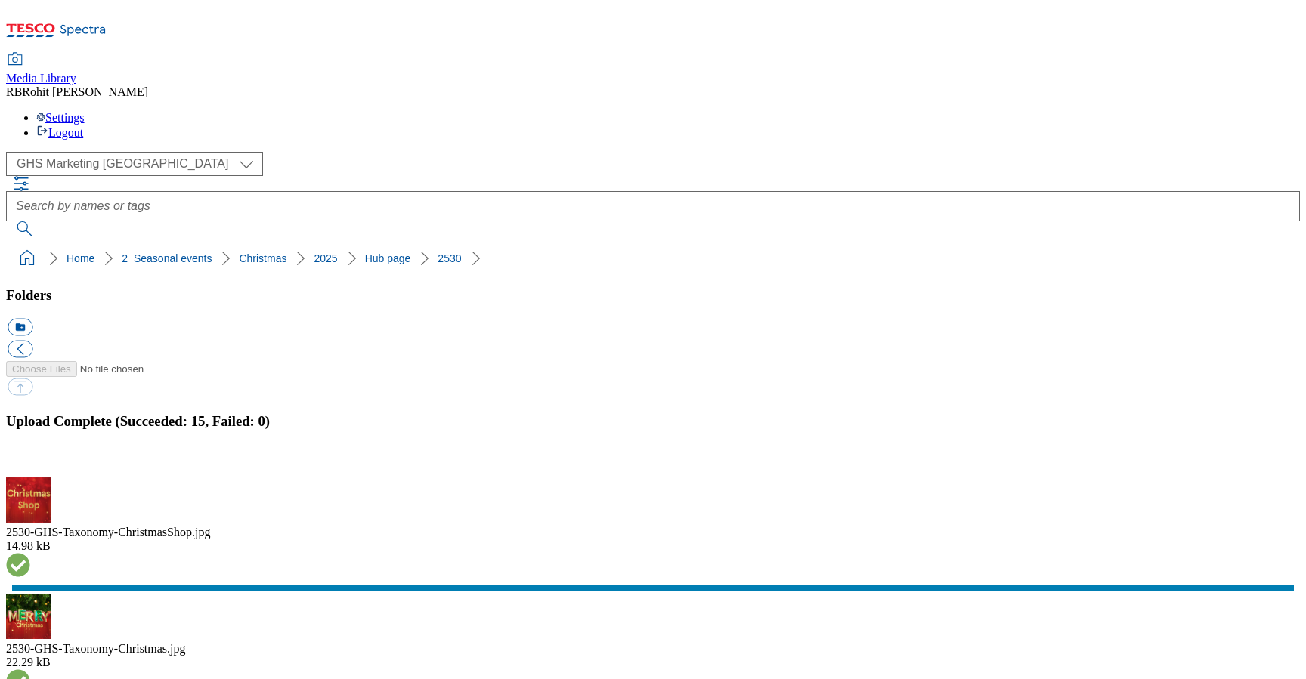
scroll to position [698, 0]
click at [30, 462] on button "button" at bounding box center [19, 469] width 23 height 14
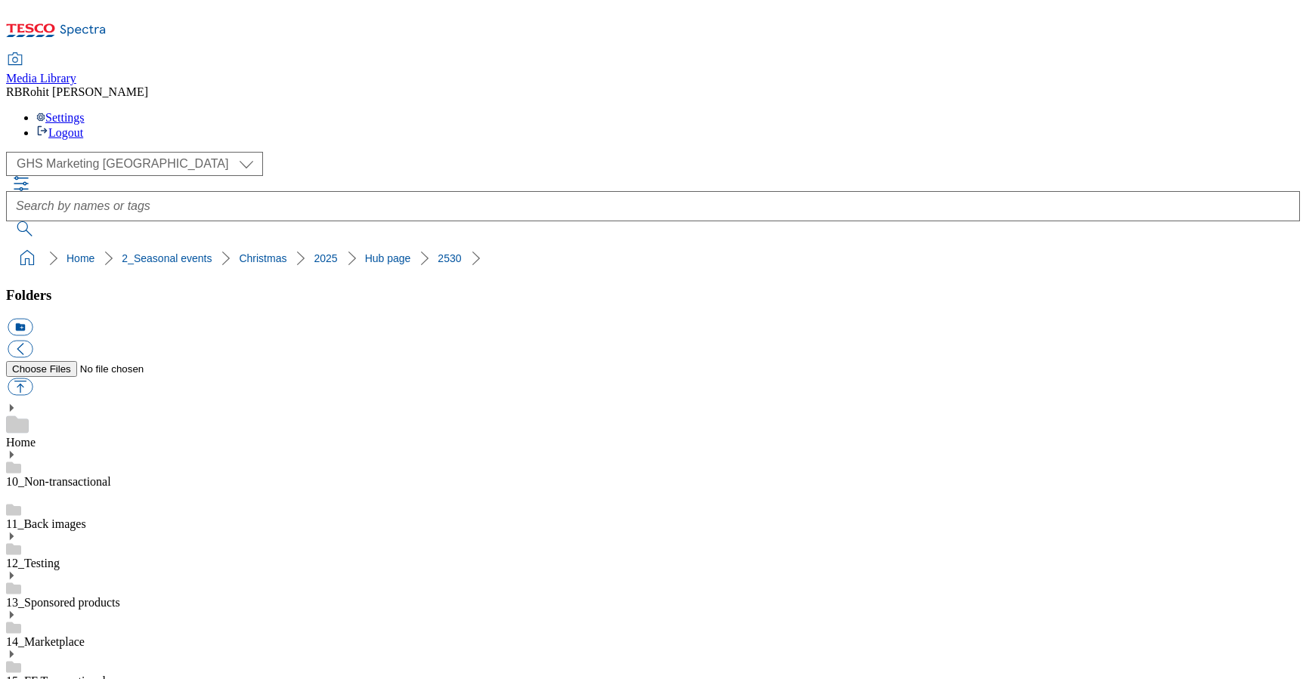
scroll to position [0, 0]
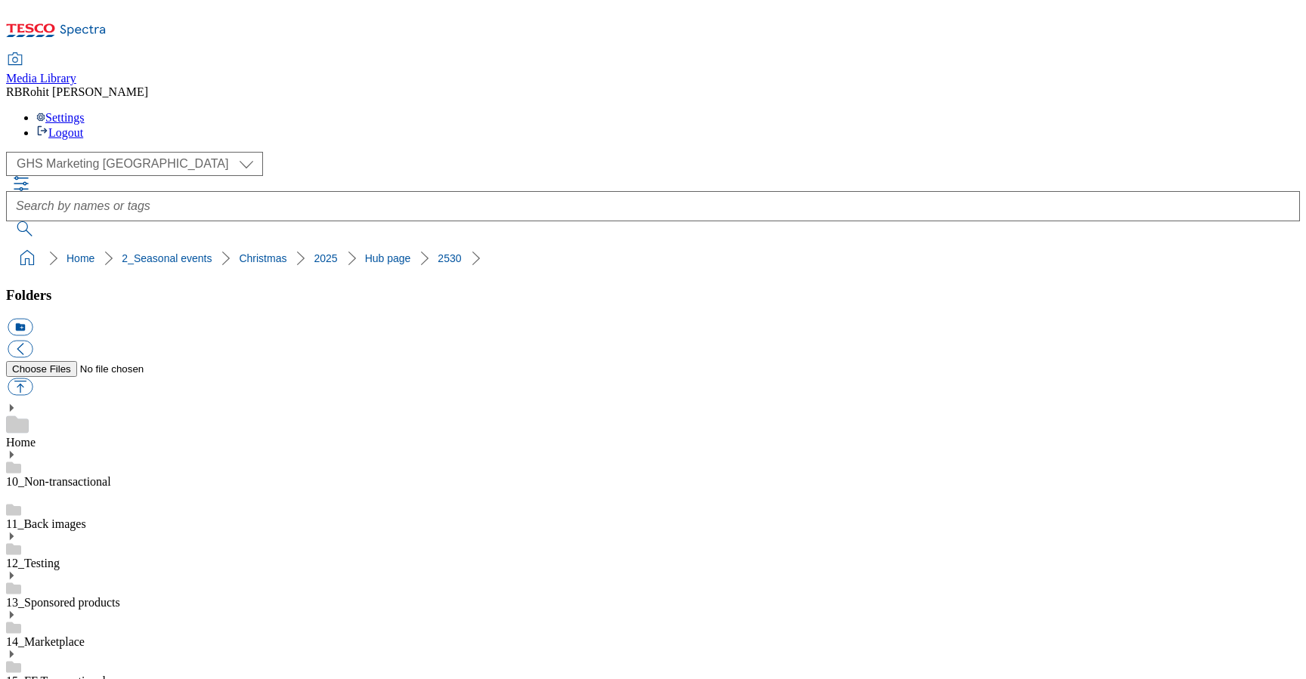
scroll to position [0, 0]
drag, startPoint x: 5, startPoint y: 153, endPoint x: 481, endPoint y: 144, distance: 475.4
click at [481, 244] on nav "Home 2_Seasonal events Christmas 2025 Hub page 2530" at bounding box center [653, 258] width 1294 height 29
copy ol "Home 2_Seasonal events Christmas 2025 Hub page 2530"
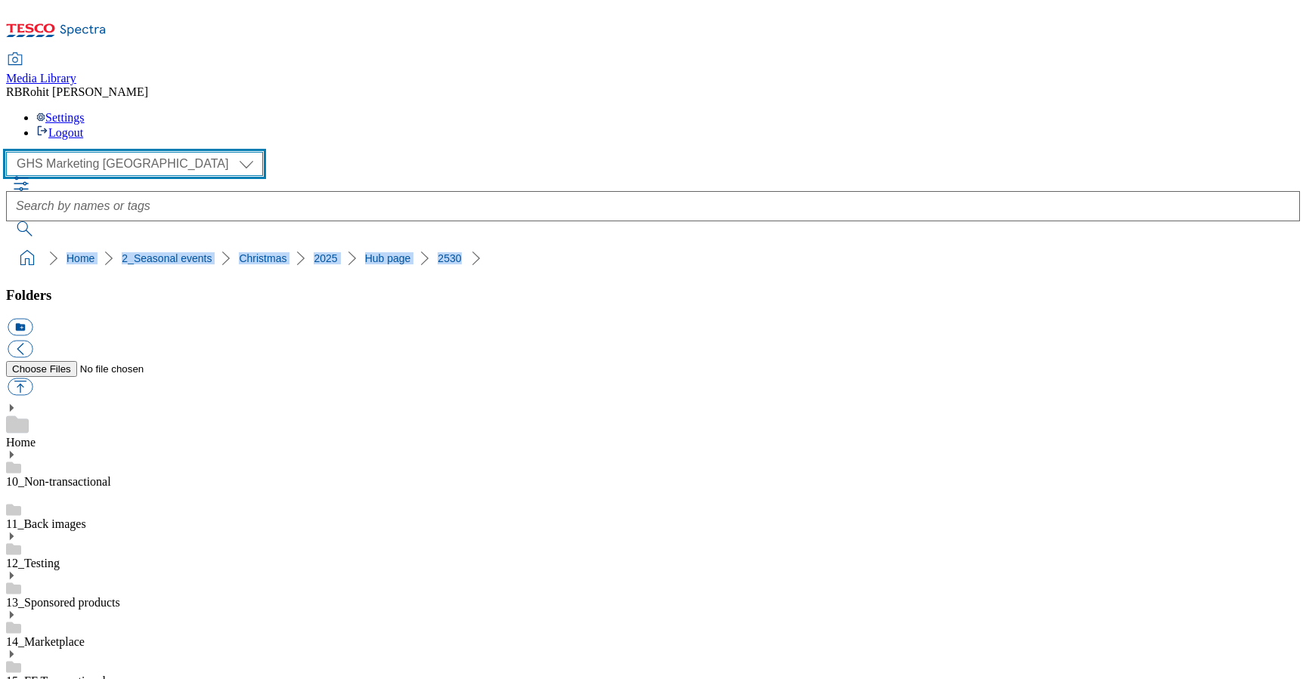
click at [93, 152] on select "Clubcard Marketing Clubcard ROI Dotcom UK GHS Marketing UK GHS ROI Realfood Tes…" at bounding box center [134, 164] width 257 height 24
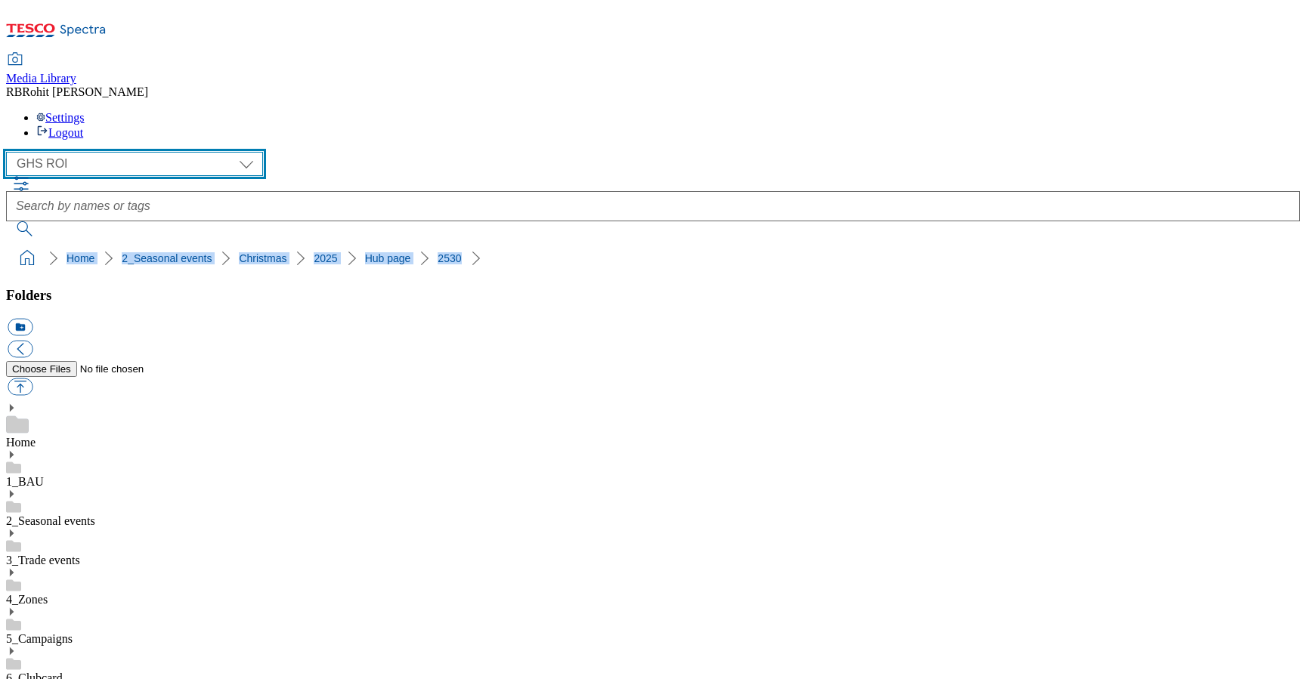
click at [104, 152] on select "Clubcard Marketing Clubcard ROI Dotcom UK GHS Marketing UK GHS ROI Realfood Tes…" at bounding box center [134, 164] width 257 height 24
select select "flare-ghs-mktg"
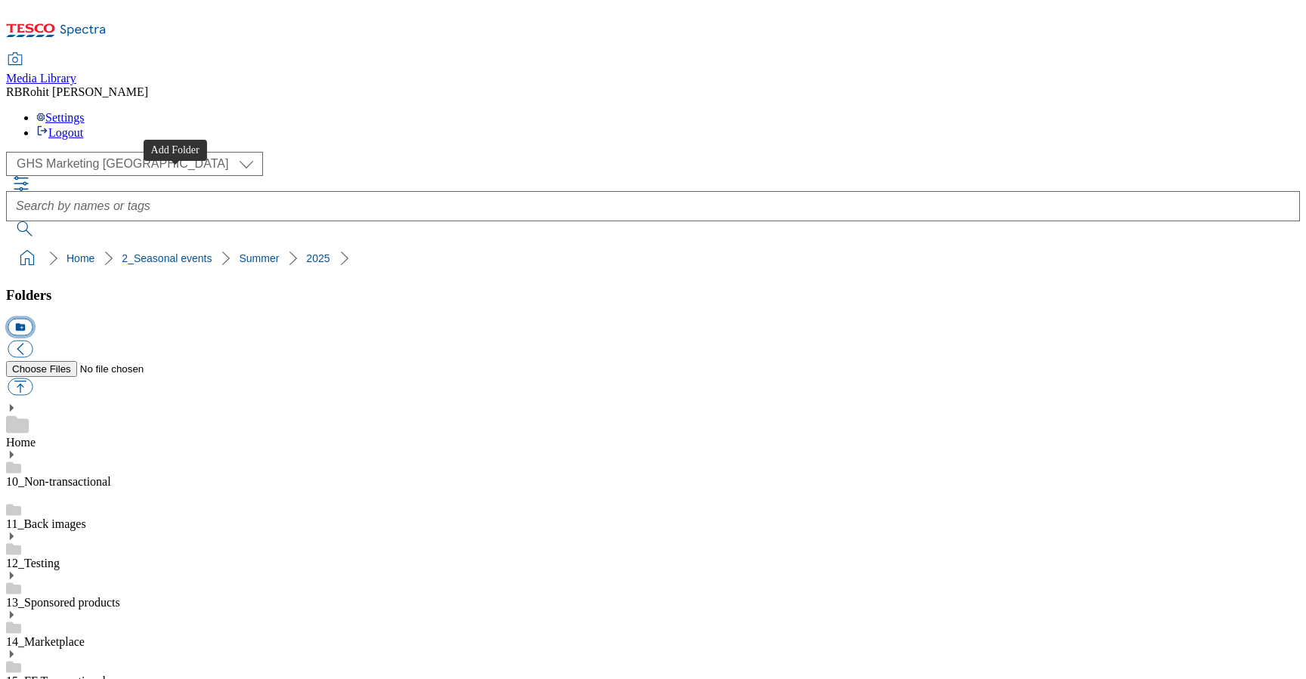
click at [32, 319] on button "icon_new_folder" at bounding box center [20, 327] width 25 height 17
type input "2530-Holding"
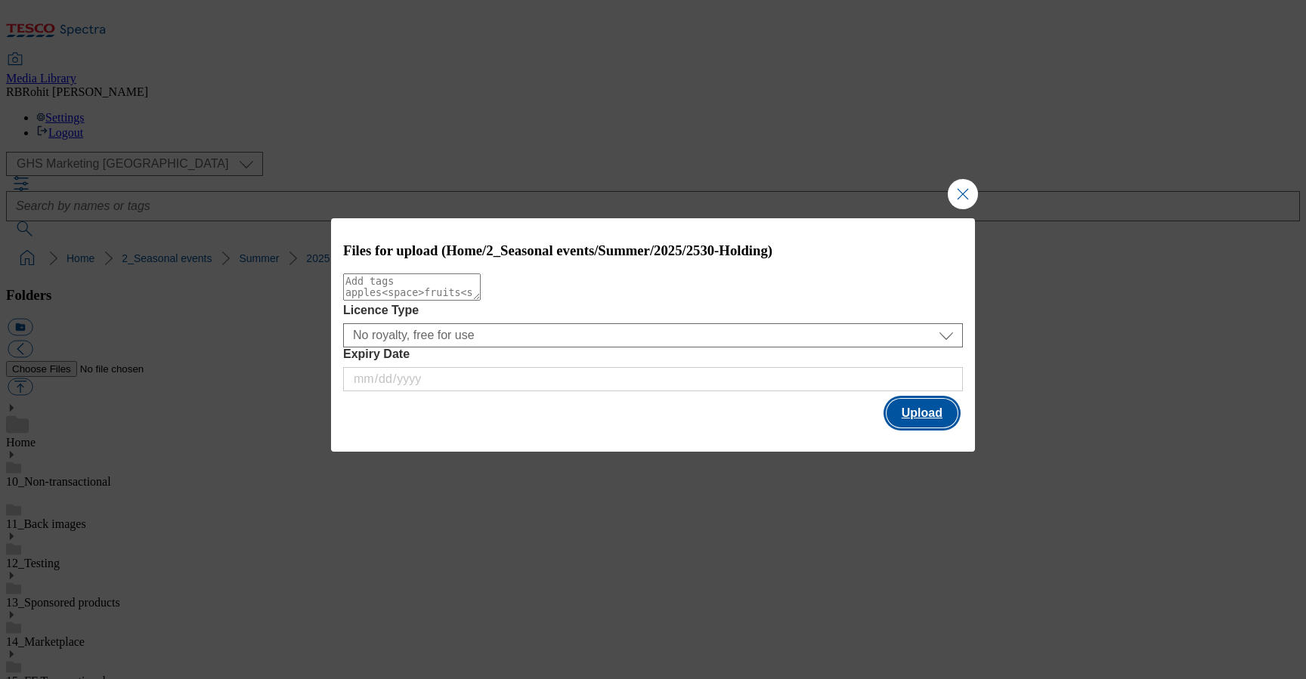
click at [926, 411] on button "Upload" at bounding box center [921, 413] width 71 height 29
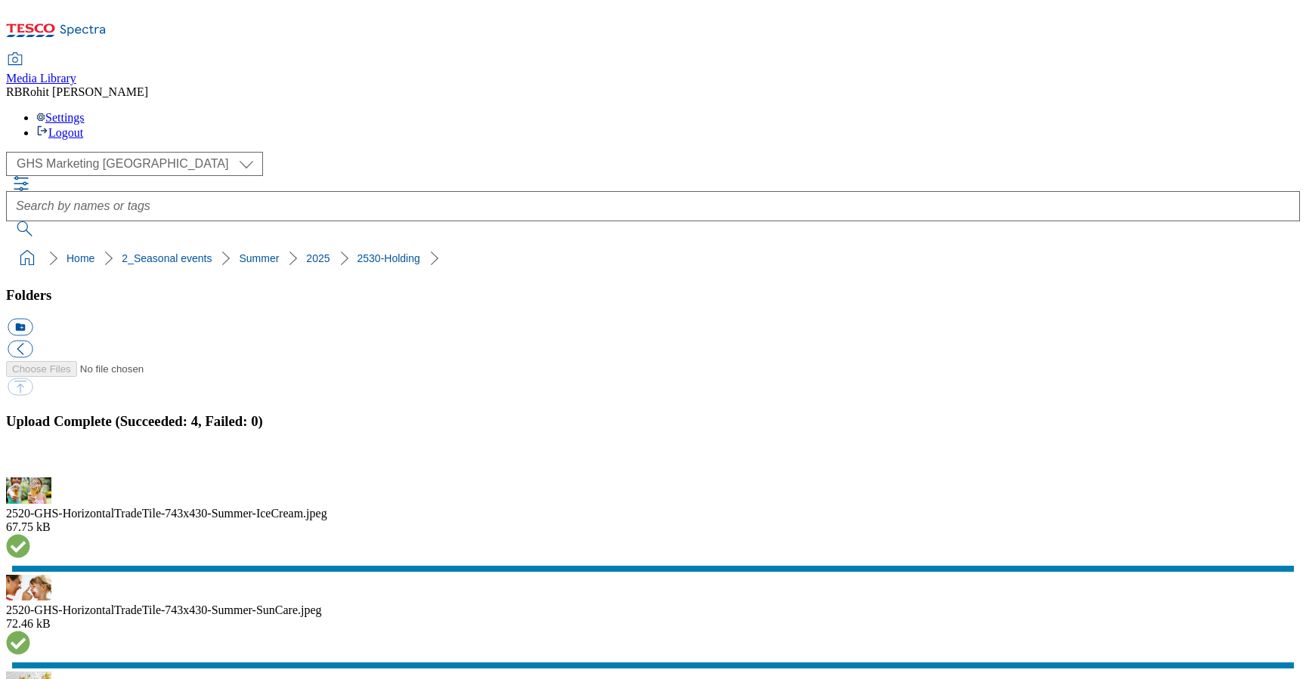
drag, startPoint x: 5, startPoint y: 147, endPoint x: 368, endPoint y: 148, distance: 362.7
click at [368, 244] on nav "Home 2_Seasonal events Summer 2025 2530-Holding" at bounding box center [653, 258] width 1294 height 29
copy ol "Home 2_Seasonal events Summer 2025 2530-Holding"
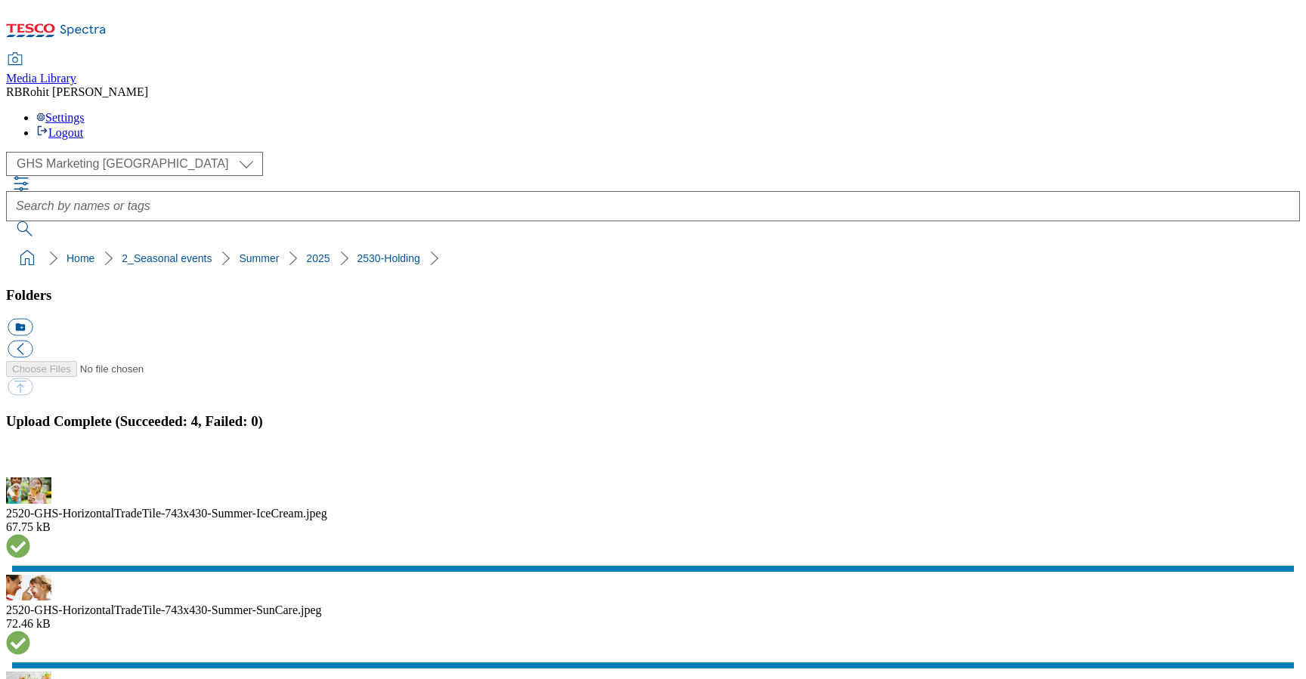
click at [30, 462] on button "button" at bounding box center [19, 469] width 23 height 14
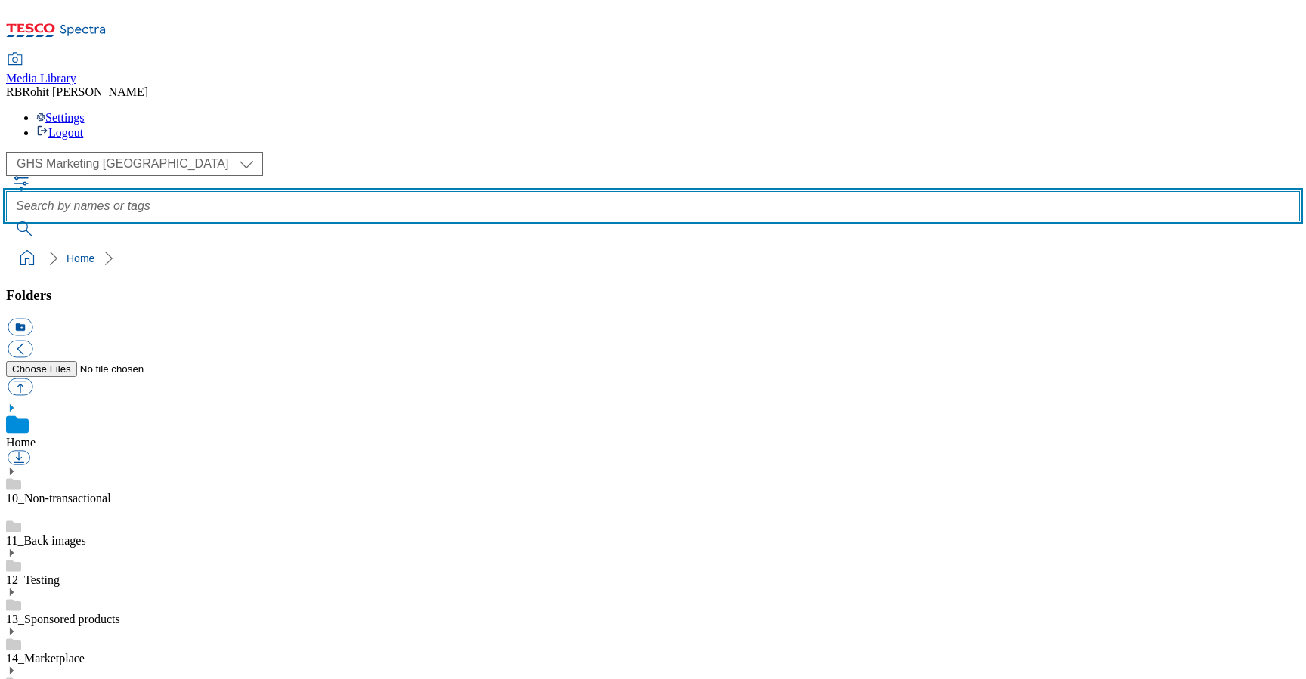
click at [465, 191] on input "text" at bounding box center [653, 206] width 1294 height 30
type input "chicken"
click at [6, 221] on button "submit" at bounding box center [25, 228] width 39 height 15
